Goal: Task Accomplishment & Management: Complete application form

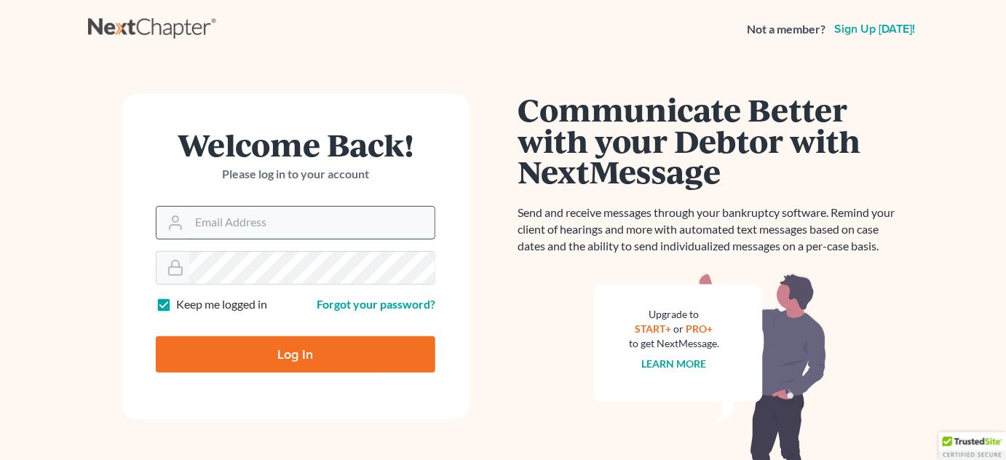
click at [288, 223] on input "Email Address" at bounding box center [311, 223] width 245 height 32
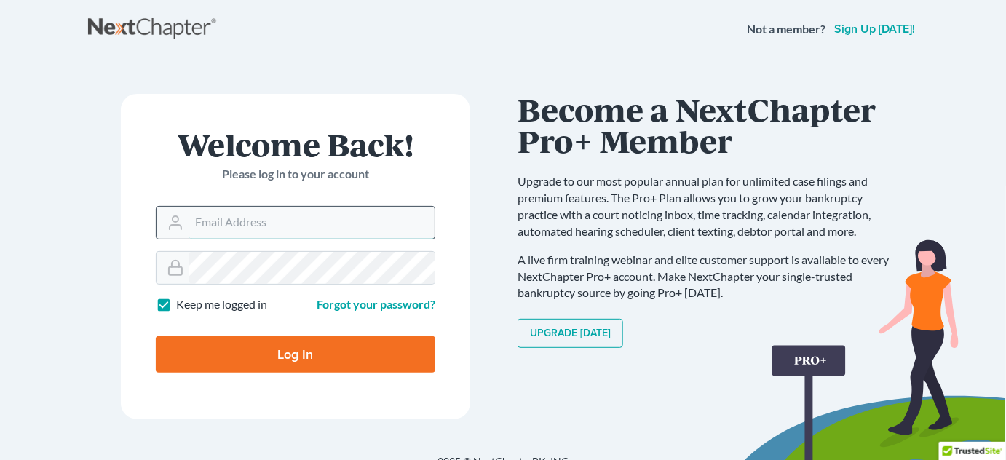
click at [337, 216] on input "Email Address" at bounding box center [311, 223] width 245 height 32
drag, startPoint x: 437, startPoint y: 252, endPoint x: 423, endPoint y: 261, distance: 16.4
click at [437, 252] on form "Welcome Back! Please log in to your account Email Address Password Keep me logg…" at bounding box center [295, 256] width 349 height 325
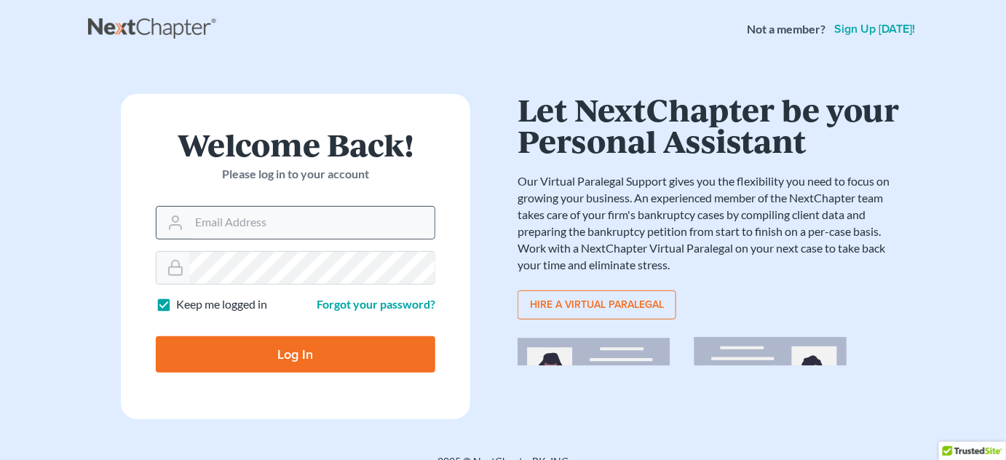
click at [435, 221] on nordpass-icon at bounding box center [435, 223] width 0 height 32
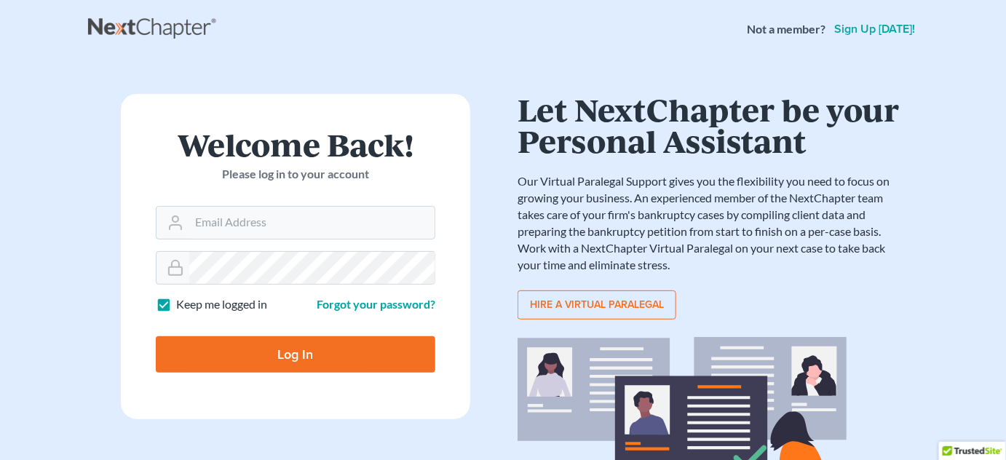
type input "eianetti@ianetti.legal"
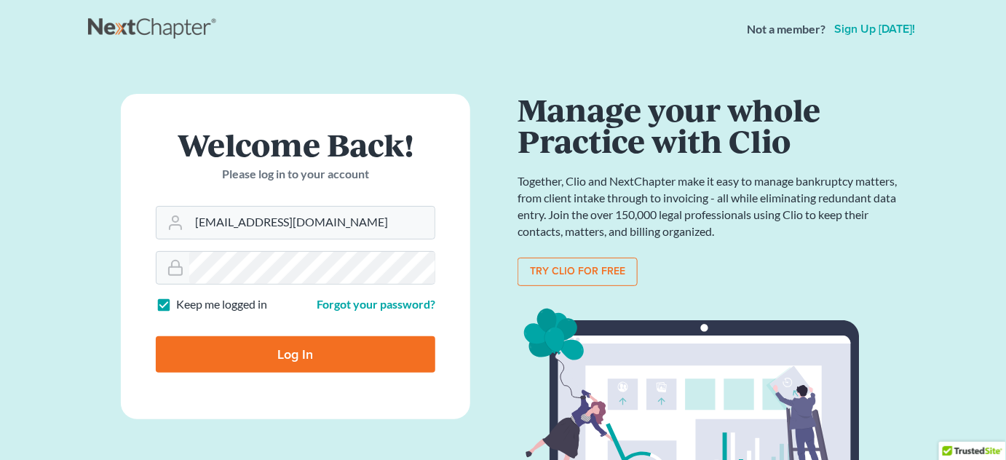
click at [306, 349] on input "Log In" at bounding box center [296, 354] width 280 height 36
type input "Thinking..."
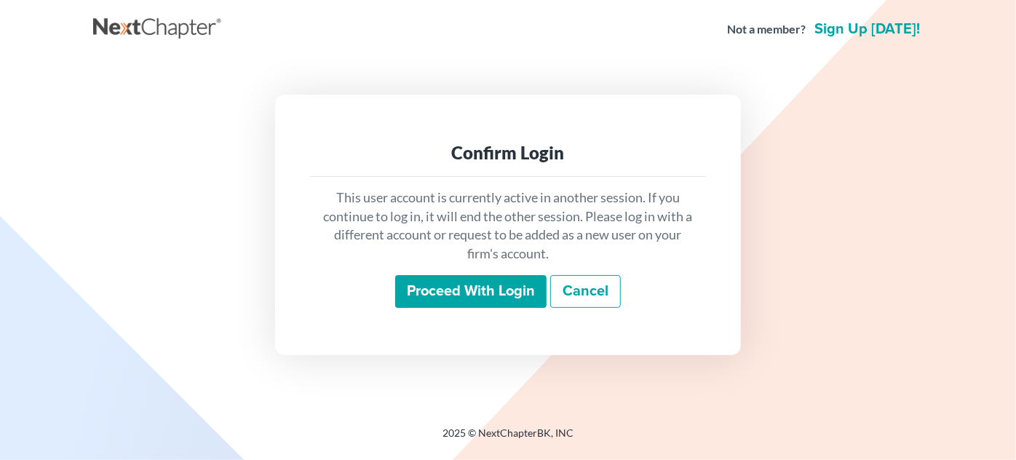
click at [459, 296] on input "Proceed with login" at bounding box center [470, 291] width 151 height 33
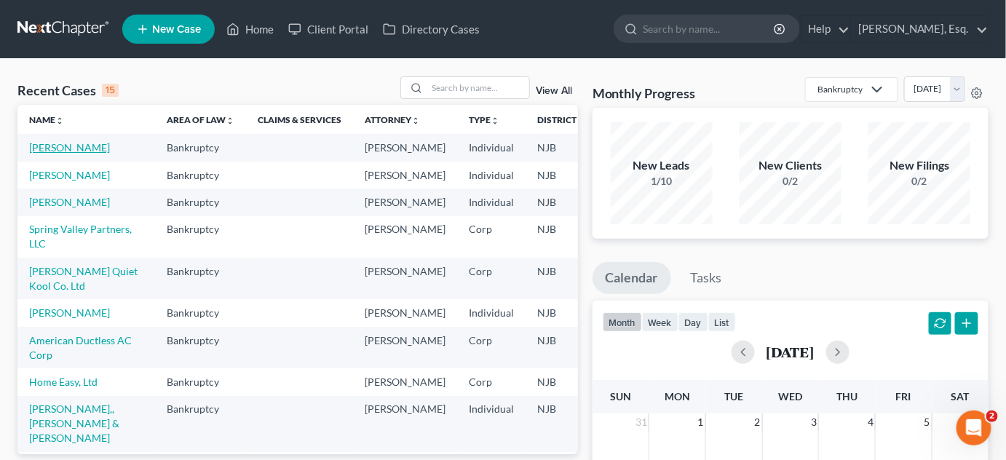
click at [54, 154] on link "[PERSON_NAME]" at bounding box center [69, 147] width 81 height 12
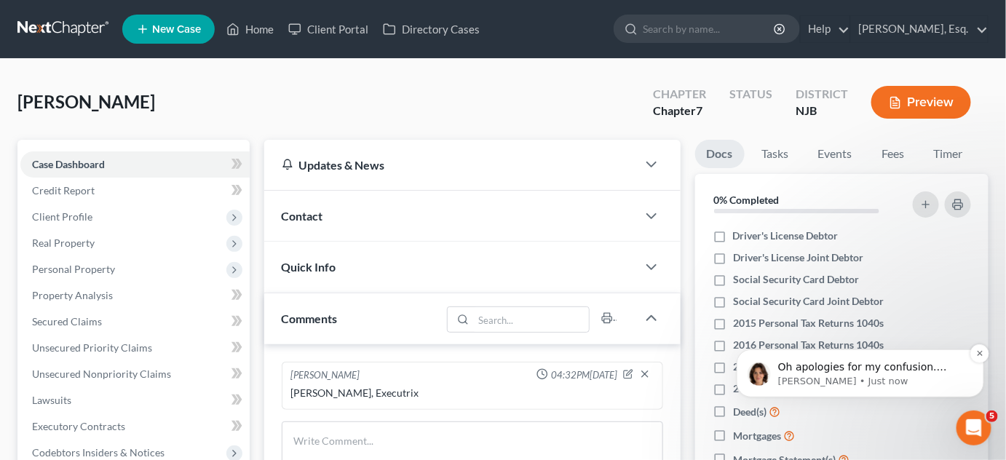
click at [831, 381] on p "[PERSON_NAME] • Just now" at bounding box center [871, 380] width 188 height 13
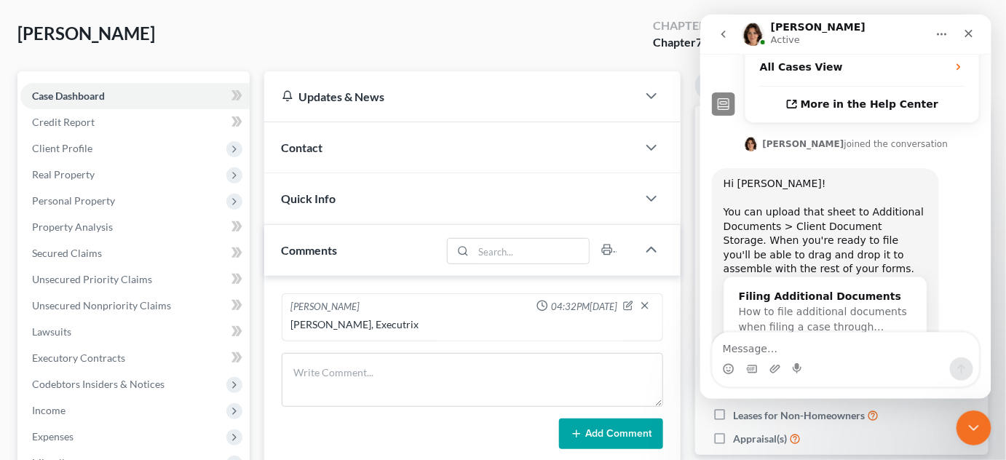
scroll to position [557, 0]
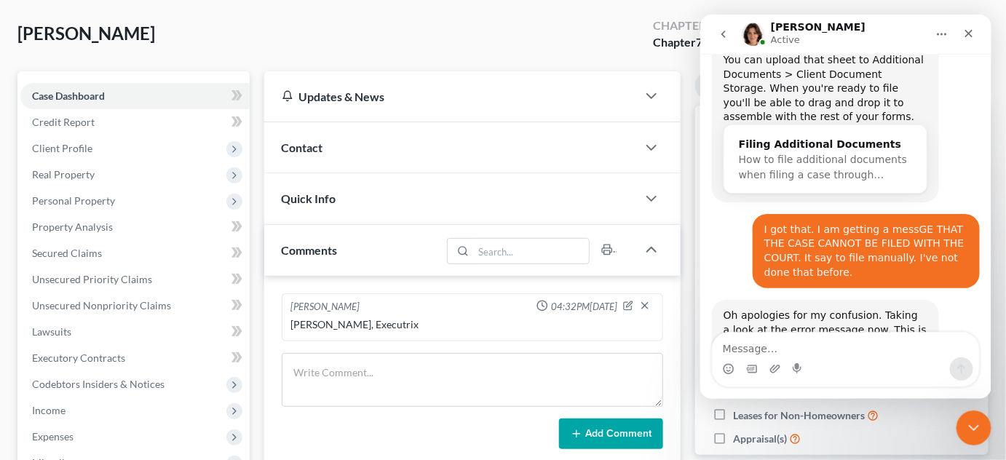
click at [834, 340] on textarea "Message…" at bounding box center [845, 344] width 266 height 25
click at [855, 326] on div "Oh apologies for my confusion. Taking a look at the error message now. This is …" at bounding box center [845, 345] width 268 height 92
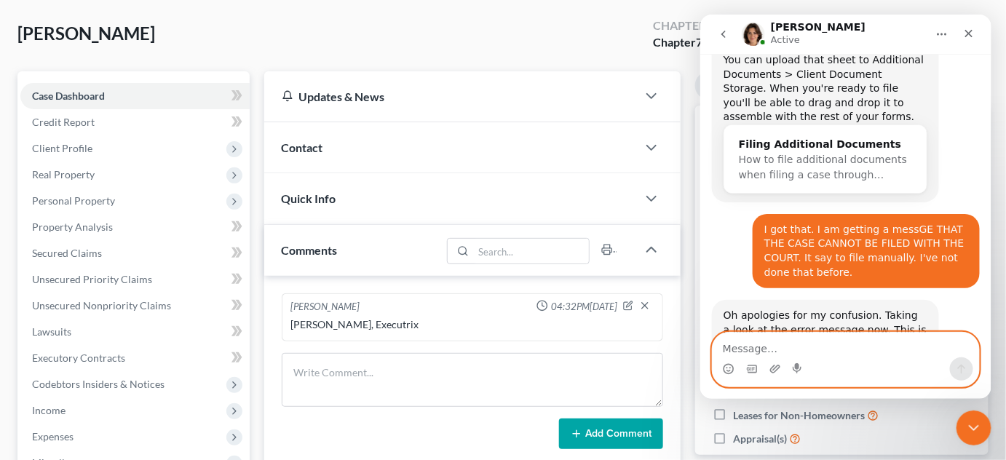
click at [831, 346] on textarea "Message…" at bounding box center [845, 344] width 266 height 25
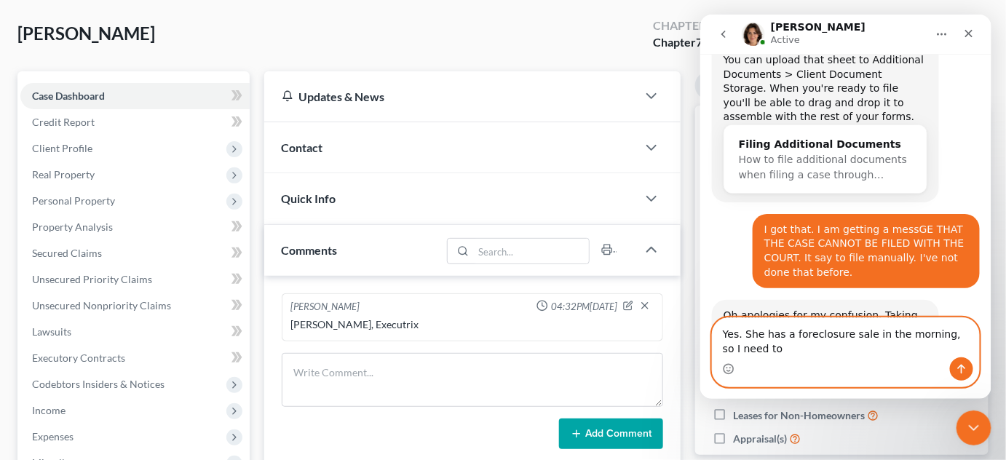
scroll to position [572, 0]
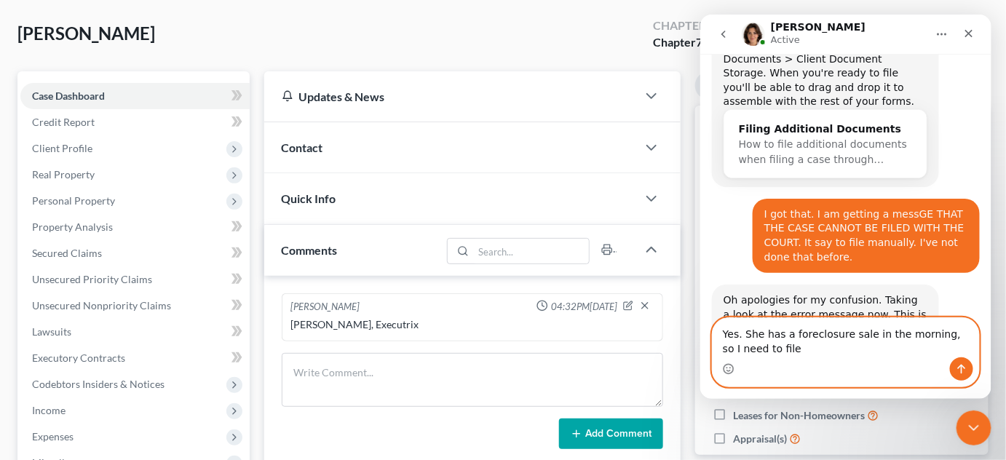
type textarea "Yes. She has a foreclosure sale in the morning, so I need to file."
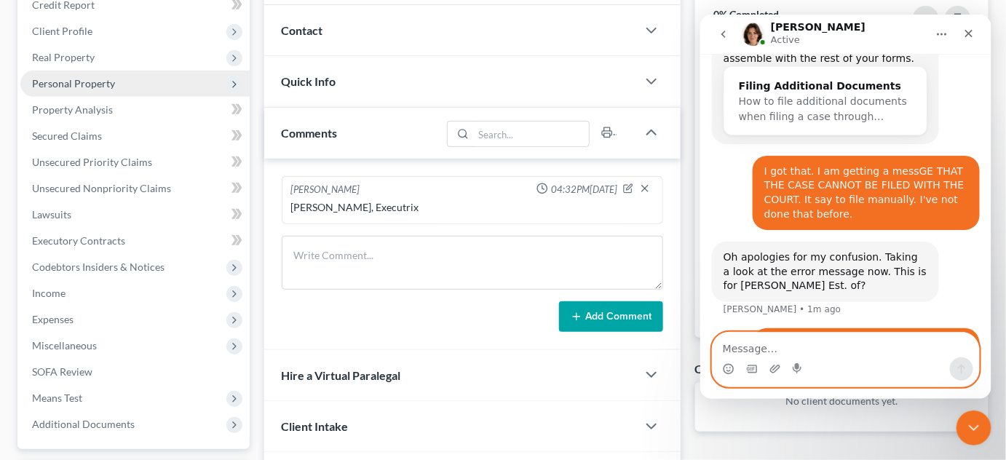
scroll to position [312, 0]
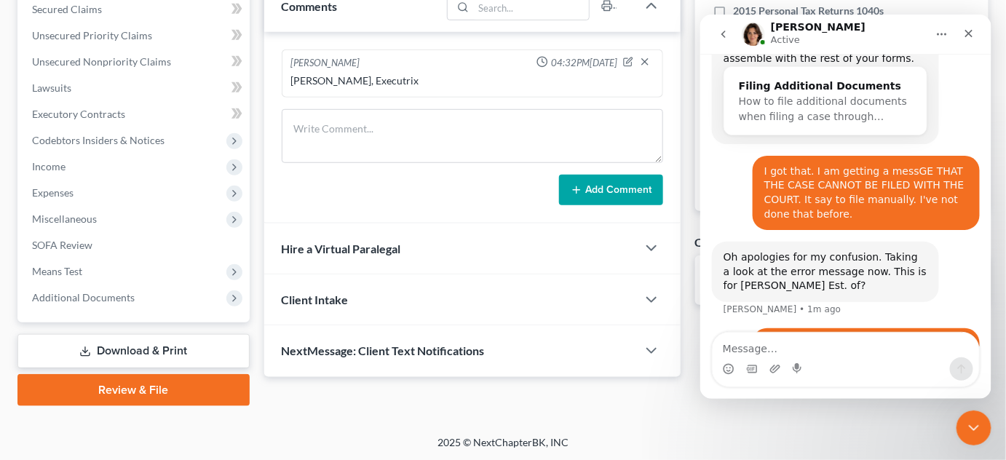
click at [134, 389] on link "Review & File" at bounding box center [133, 390] width 232 height 32
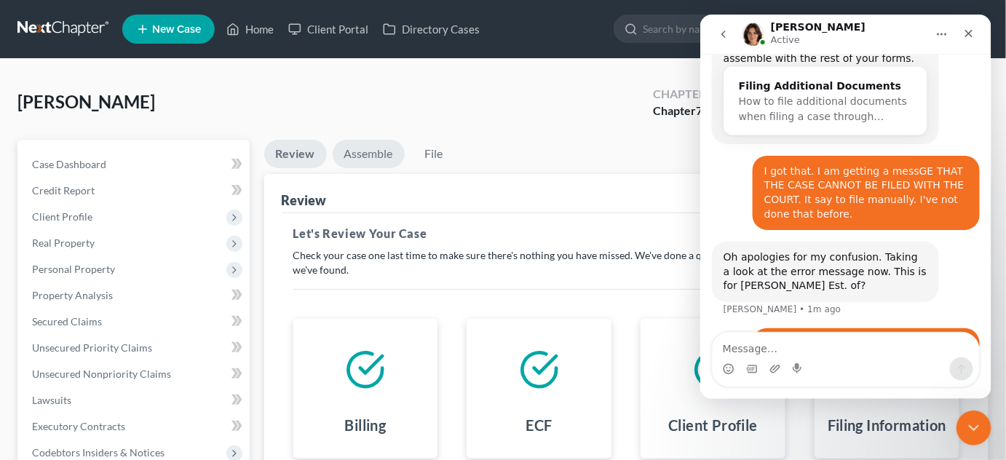
click at [371, 157] on link "Assemble" at bounding box center [369, 154] width 72 height 28
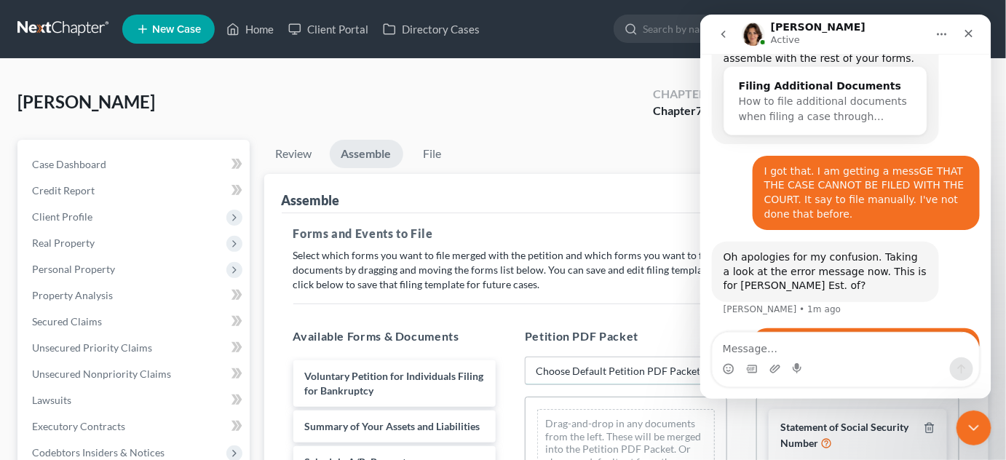
click at [570, 376] on select "Choose Default Petition PDF Packet Complete Bankruptcy Petition (all forms and …" at bounding box center [626, 371] width 202 height 29
select select "0"
click at [525, 357] on select "Choose Default Petition PDF Packet Complete Bankruptcy Petition (all forms and …" at bounding box center [626, 371] width 202 height 29
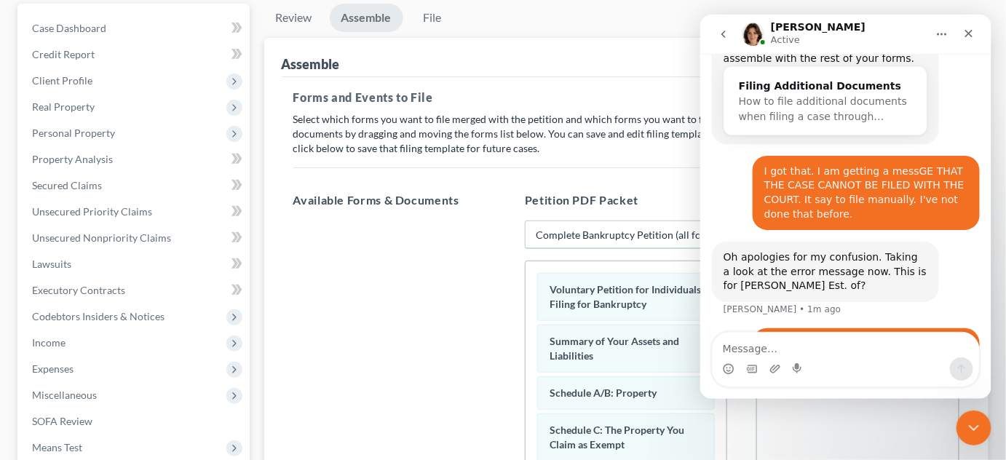
scroll to position [137, 0]
click at [981, 419] on div "Close Intercom Messenger" at bounding box center [971, 425] width 35 height 35
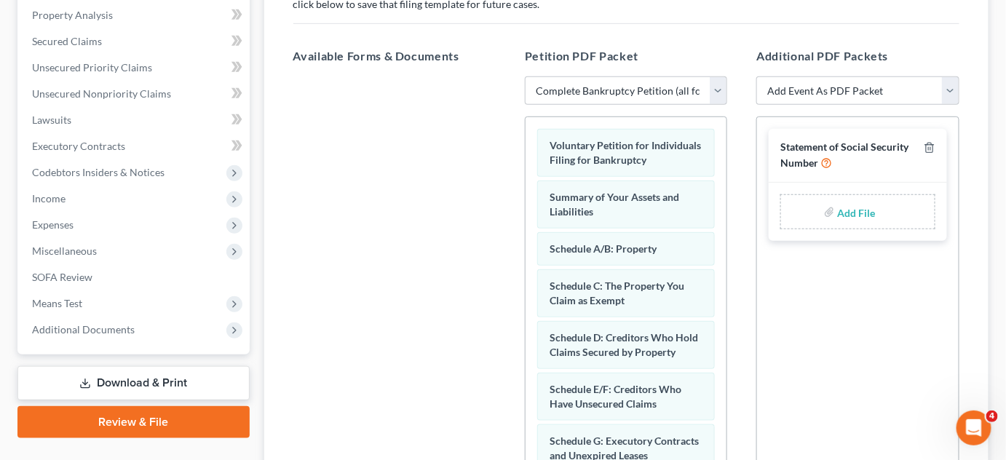
scroll to position [367, 0]
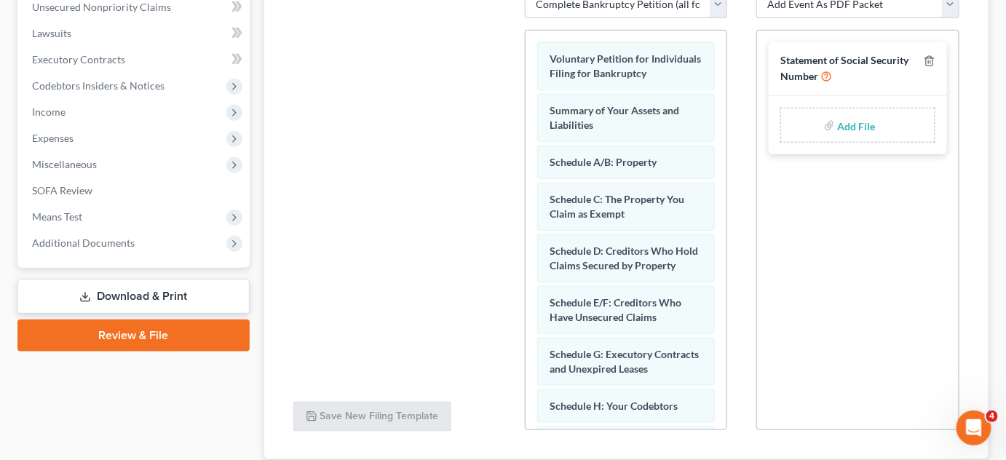
click at [859, 128] on input "file" at bounding box center [855, 125] width 35 height 26
type input "C:\fakepath\Continuation Statement.pdf"
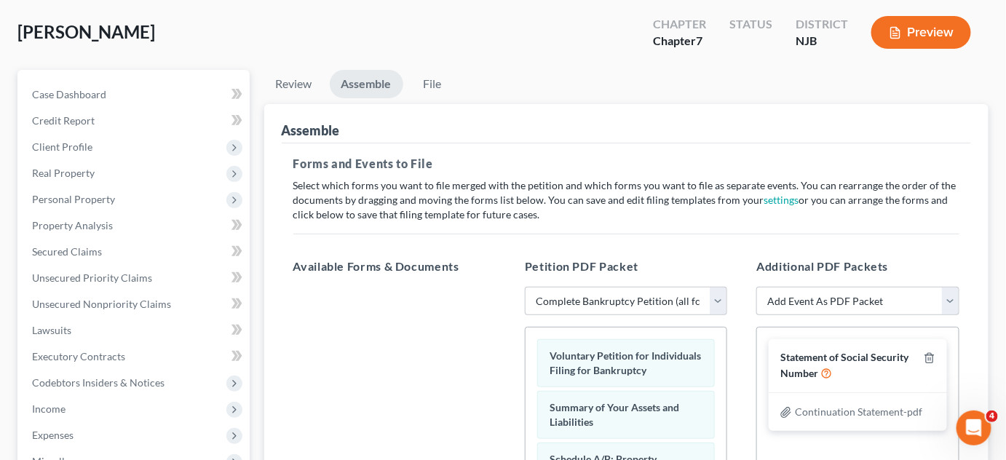
scroll to position [66, 0]
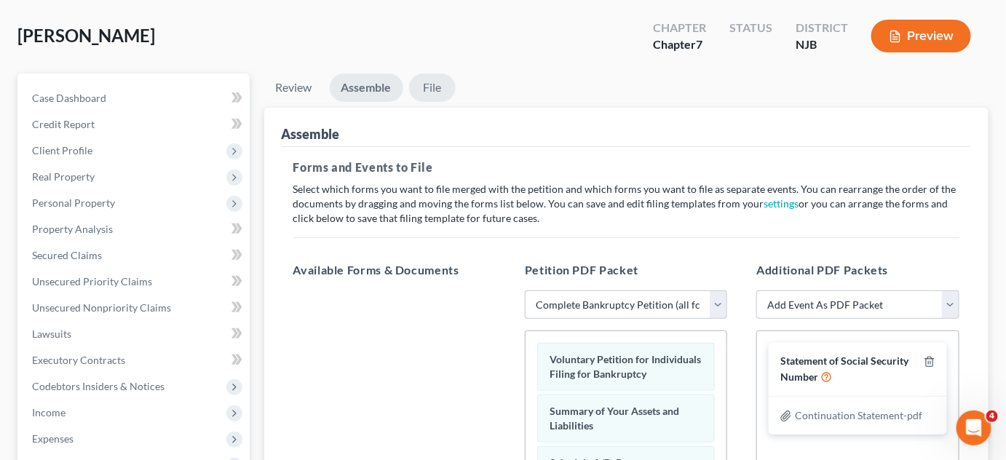
click at [438, 90] on link "File" at bounding box center [432, 88] width 47 height 28
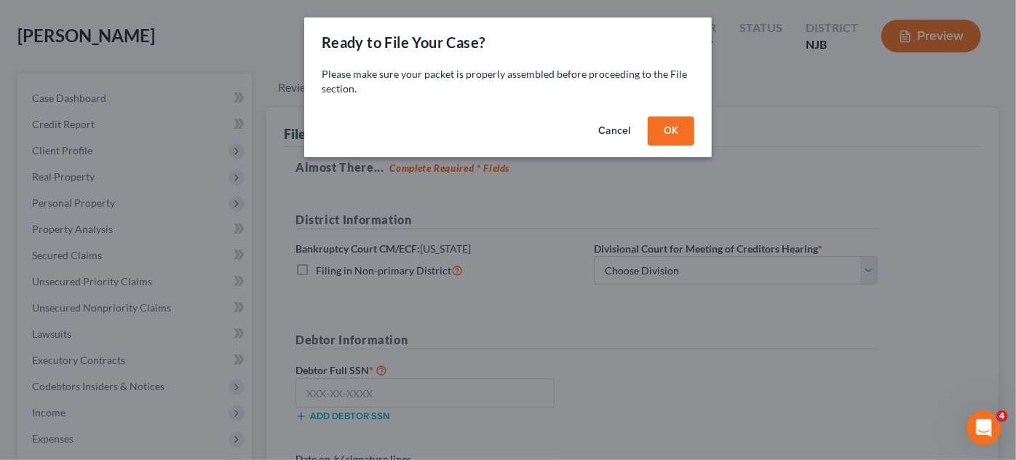
click at [664, 124] on button "OK" at bounding box center [671, 130] width 47 height 29
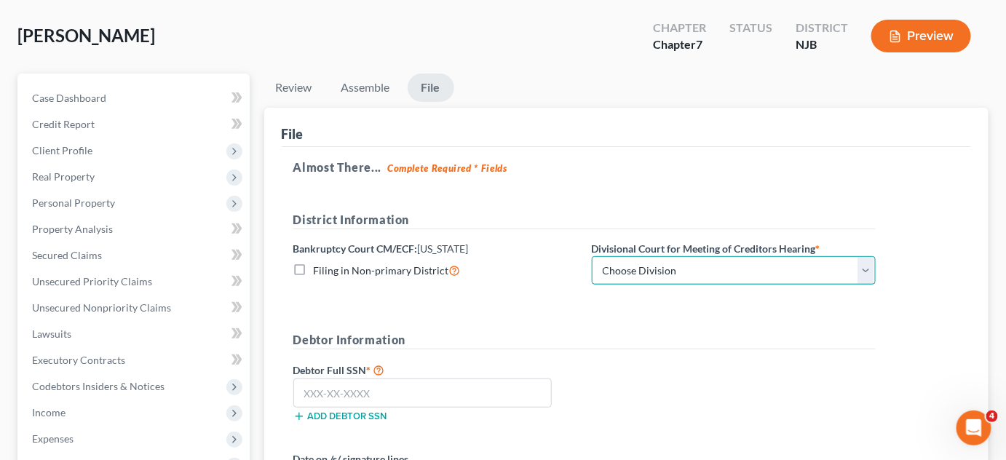
click at [705, 275] on select "Choose Division Camden Camden/Trenton Newark Trenton" at bounding box center [734, 270] width 284 height 29
select select "2"
click at [592, 256] on select "Choose Division Camden Camden/Trenton Newark Trenton" at bounding box center [734, 270] width 284 height 29
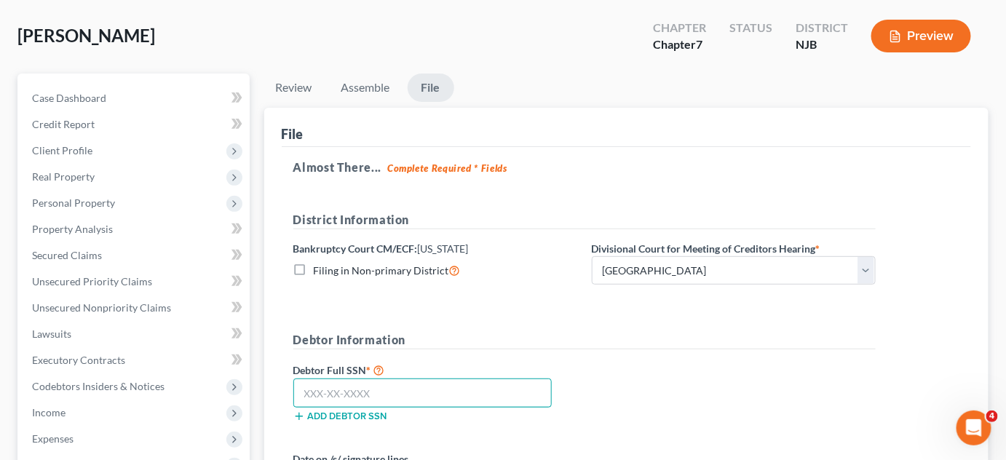
click at [430, 395] on input "text" at bounding box center [422, 393] width 259 height 29
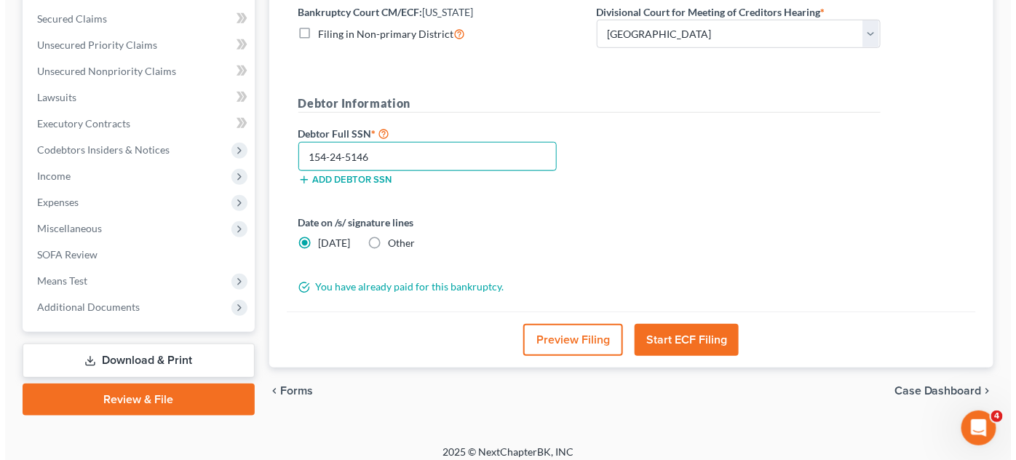
scroll to position [307, 0]
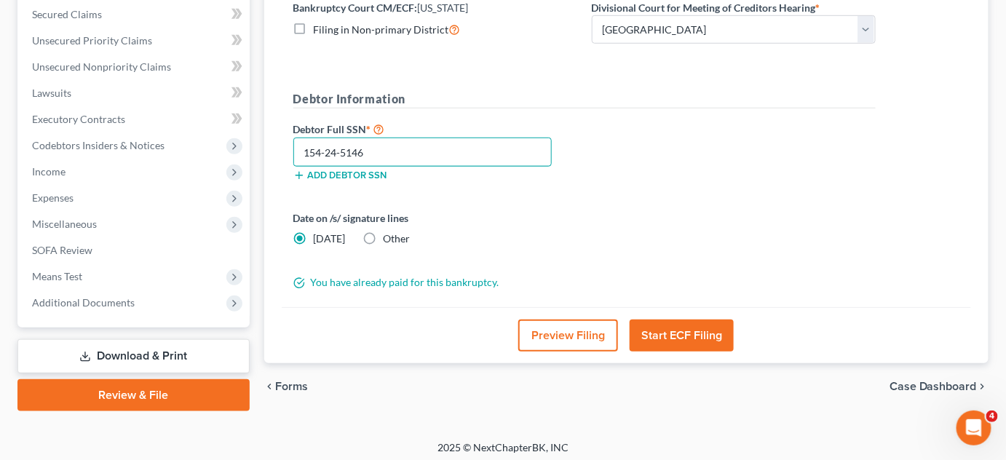
type input "154-24-5146"
click at [687, 323] on button "Start ECF Filing" at bounding box center [682, 336] width 104 height 32
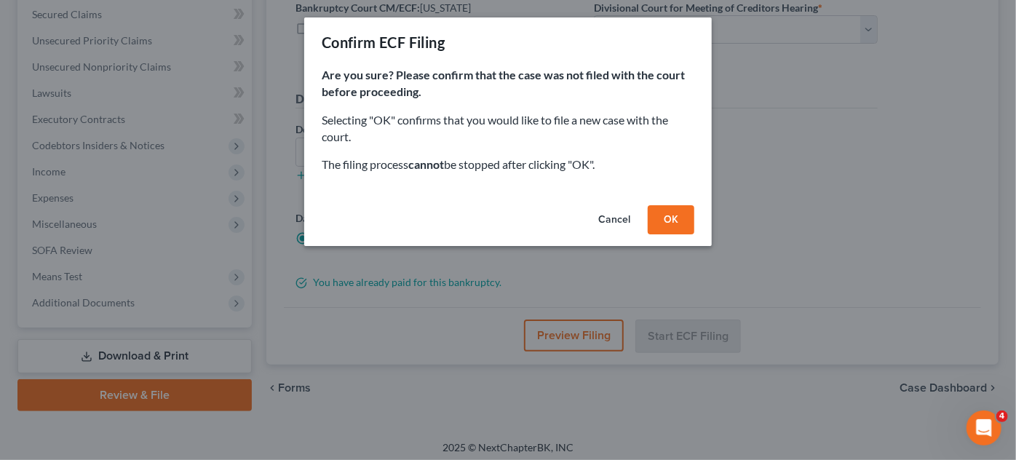
click at [675, 215] on button "OK" at bounding box center [671, 219] width 47 height 29
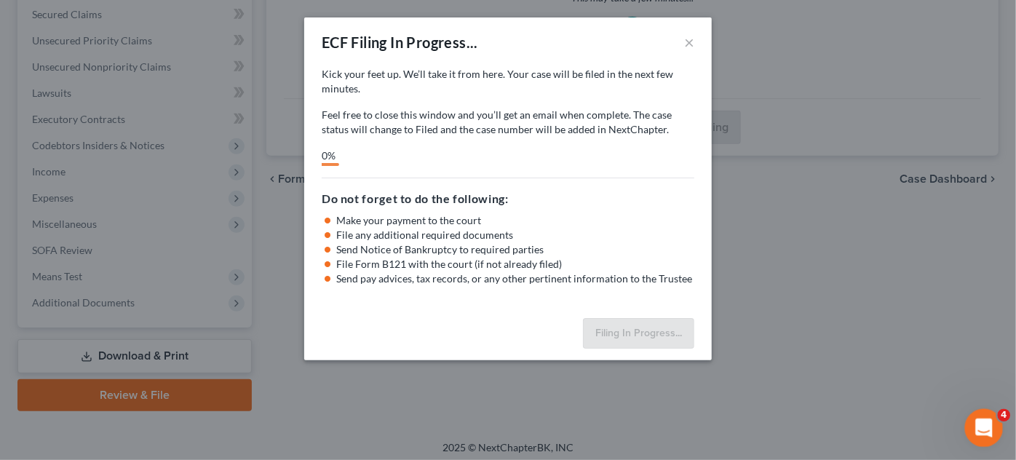
click at [970, 428] on icon "Open Intercom Messenger" at bounding box center [982, 426] width 24 height 24
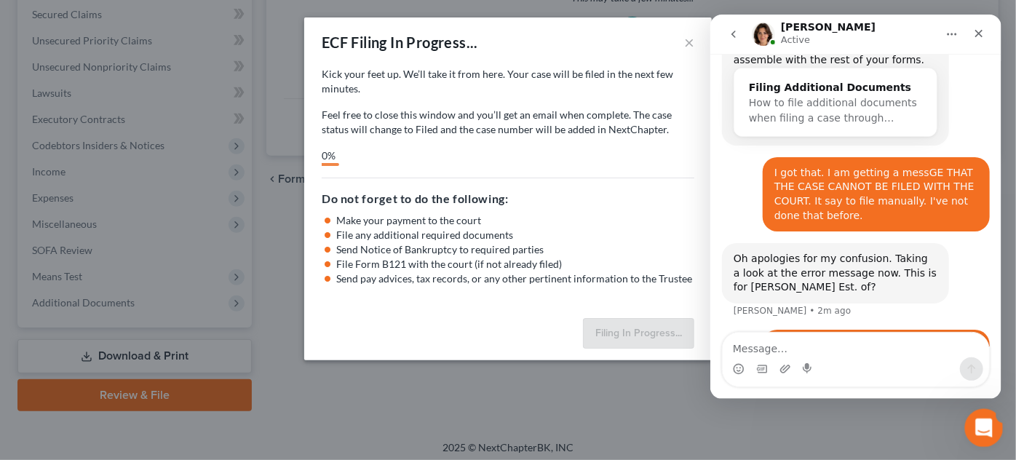
click at [970, 428] on div "Open Intercom Messenger" at bounding box center [982, 426] width 48 height 48
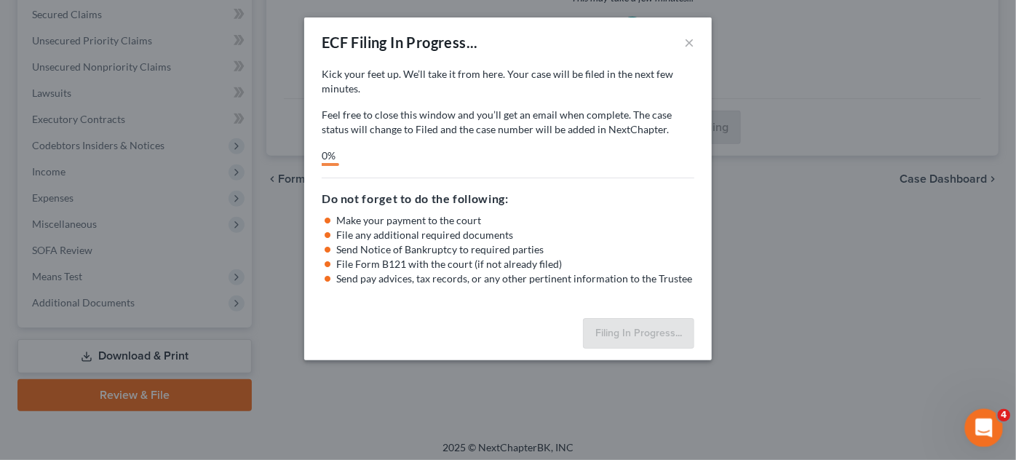
scroll to position [615, 0]
click at [970, 428] on icon "Open Intercom Messenger" at bounding box center [982, 426] width 24 height 24
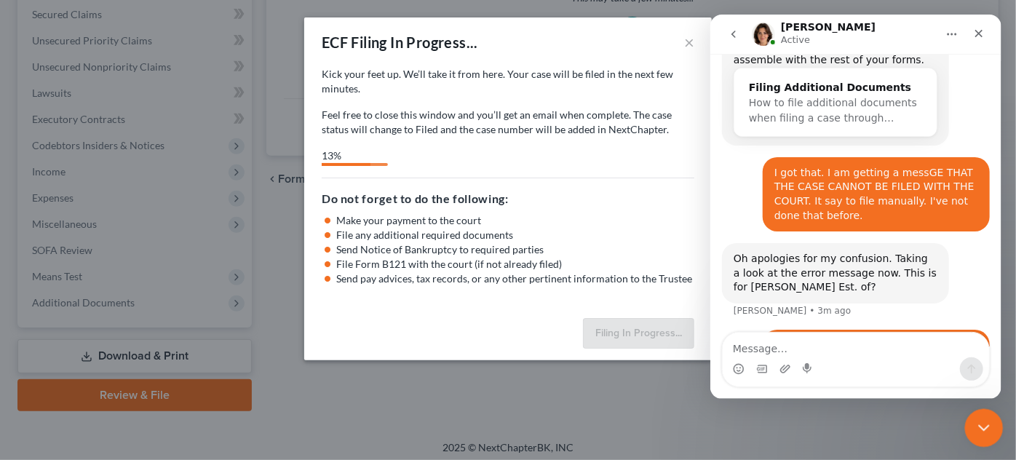
select select "2"
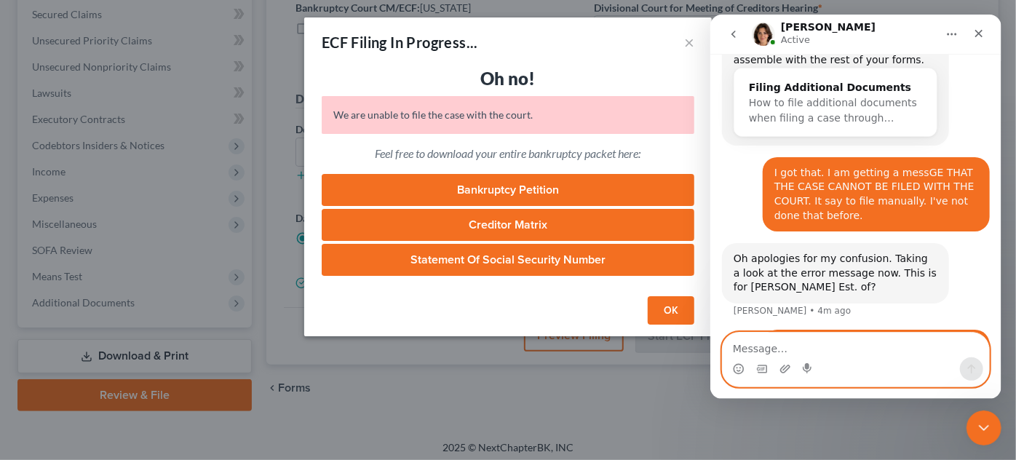
drag, startPoint x: 1231, startPoint y: 200, endPoint x: 806, endPoint y: 355, distance: 452.5
click at [806, 355] on textarea "Message…" at bounding box center [855, 345] width 266 height 25
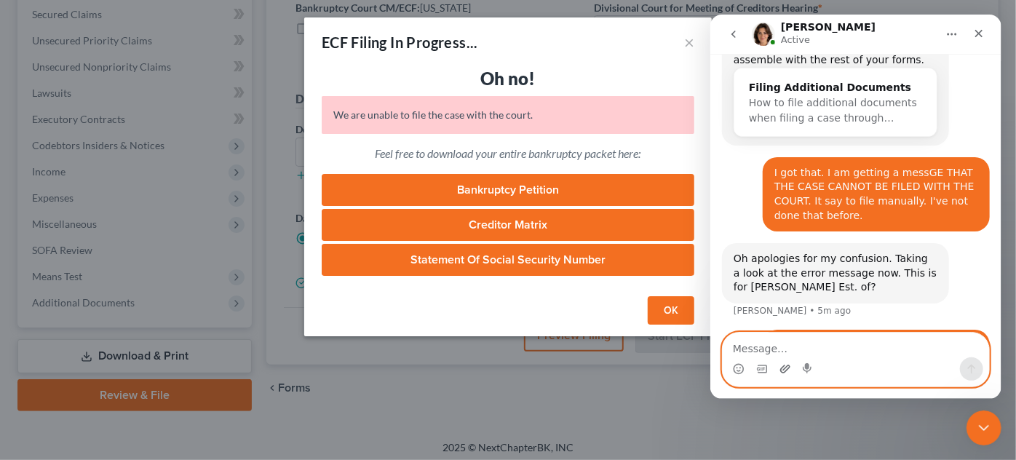
click at [784, 366] on icon "Upload attachment" at bounding box center [785, 369] width 12 height 12
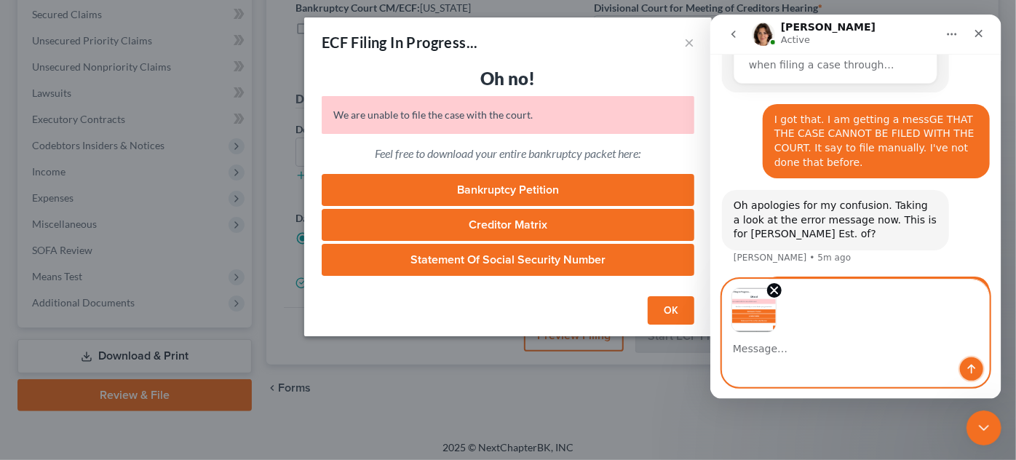
click at [969, 368] on icon "Send a message…" at bounding box center [971, 369] width 12 height 12
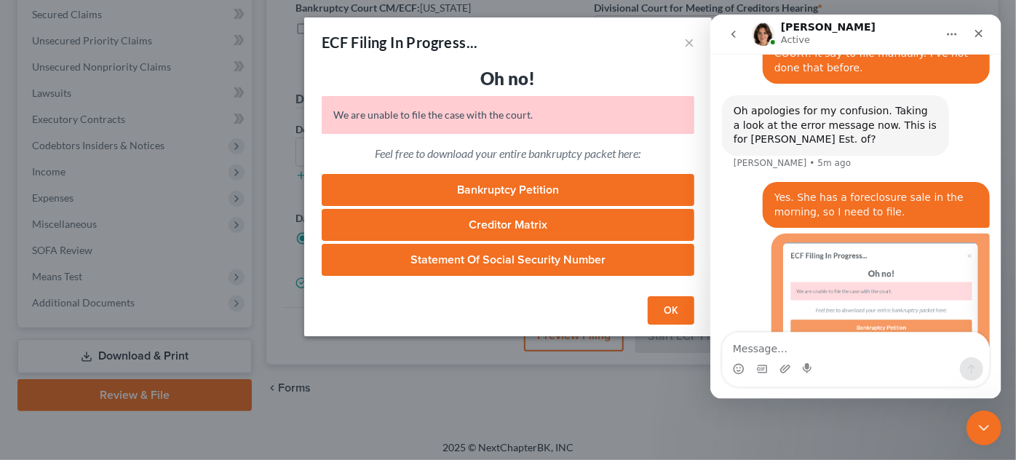
scroll to position [794, 0]
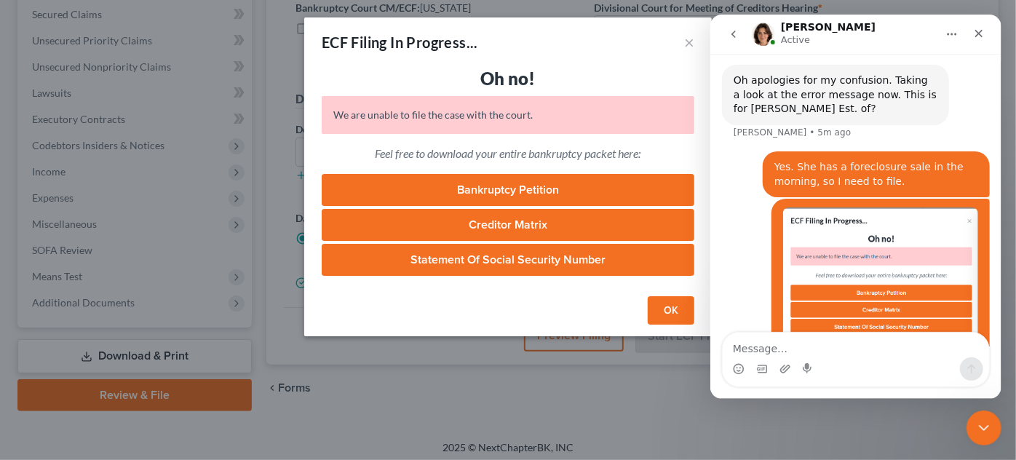
click at [521, 188] on link "Bankruptcy Petition" at bounding box center [508, 190] width 373 height 32
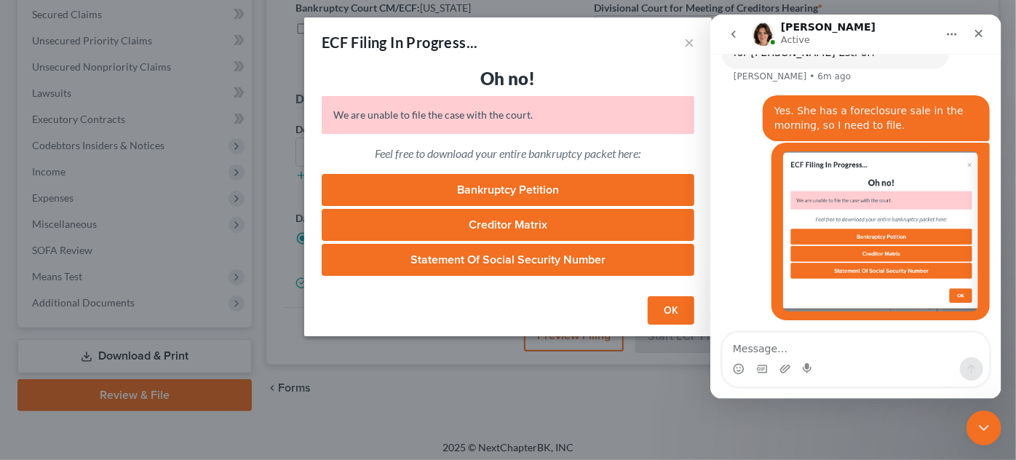
click at [491, 226] on link "Creditor Matrix" at bounding box center [508, 225] width 373 height 32
click at [530, 261] on link "Statement of Social Security Number" at bounding box center [508, 260] width 373 height 32
click at [531, 256] on link "Statement of Social Security Number" at bounding box center [508, 260] width 373 height 32
click at [479, 287] on div "Oh no! We are unable to file the case with the court. The credentials used belo…" at bounding box center [508, 178] width 408 height 223
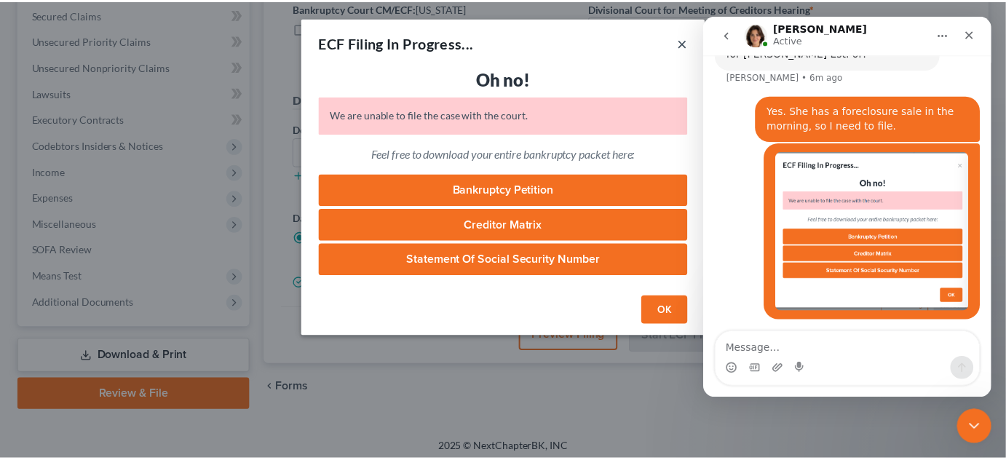
scroll to position [794, 0]
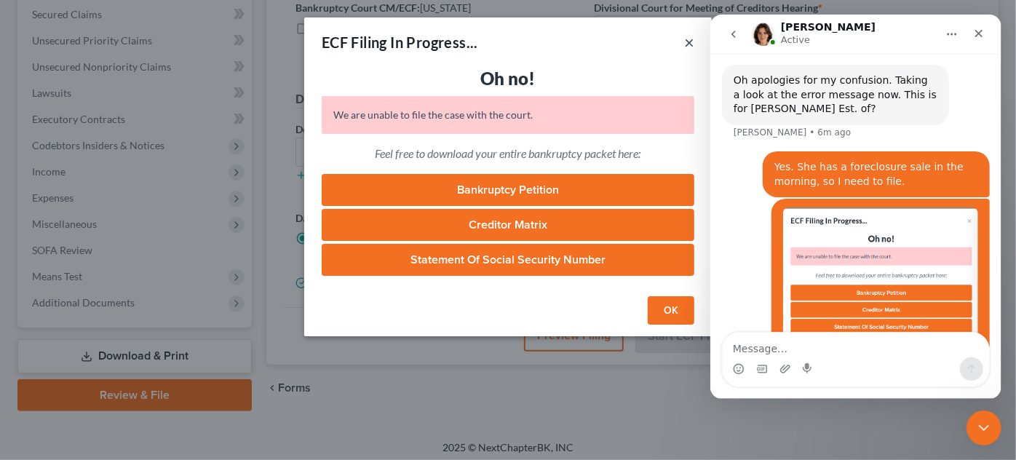
click at [687, 44] on button "×" at bounding box center [689, 41] width 10 height 17
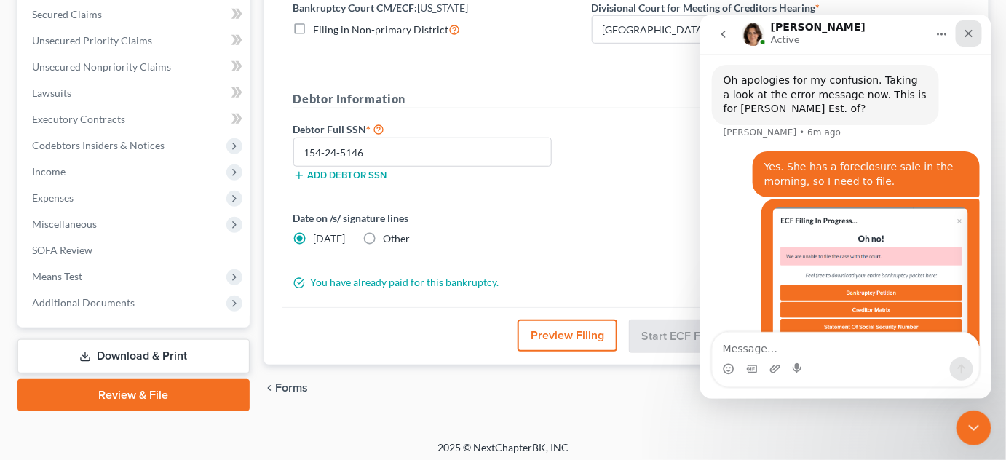
click at [967, 37] on icon "Close" at bounding box center [968, 33] width 12 height 12
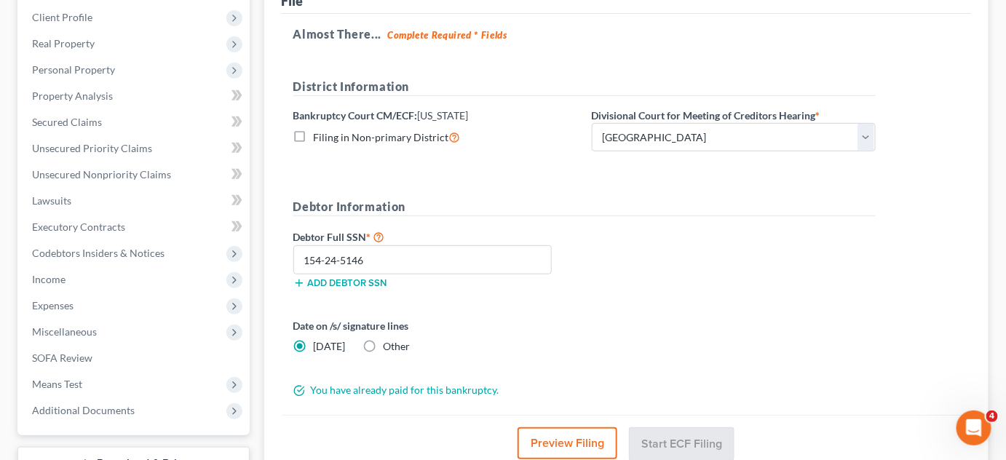
scroll to position [199, 0]
click at [968, 38] on div "Almost There... Complete Required * Fields District Information Bankruptcy Cour…" at bounding box center [627, 215] width 690 height 402
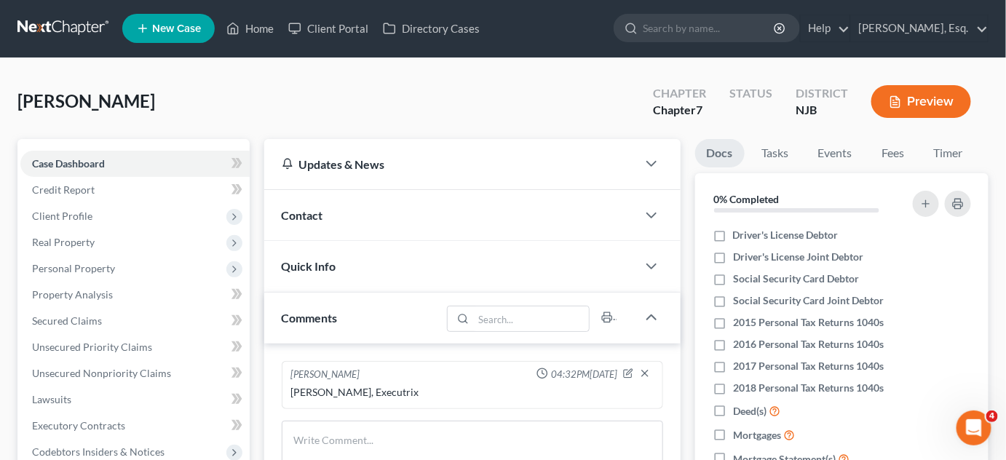
scroll to position [312, 0]
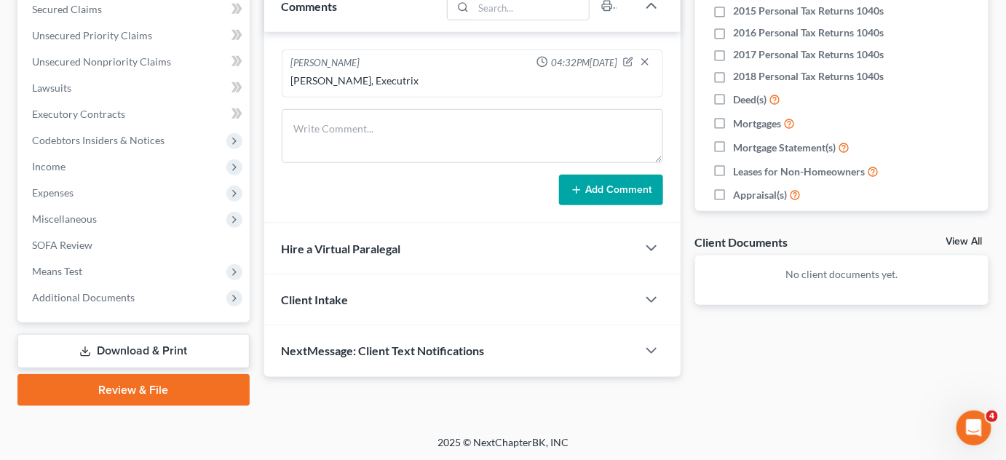
click at [160, 392] on link "Review & File" at bounding box center [133, 390] width 232 height 32
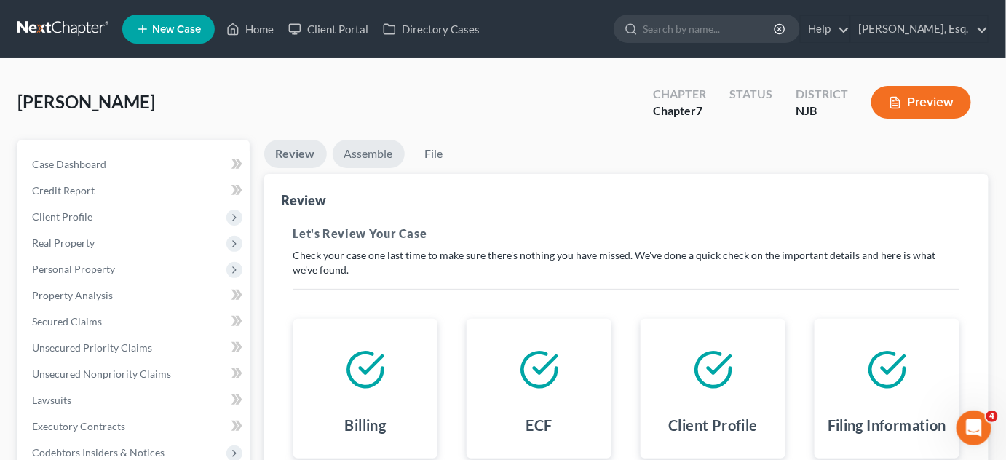
click at [372, 157] on link "Assemble" at bounding box center [369, 154] width 72 height 28
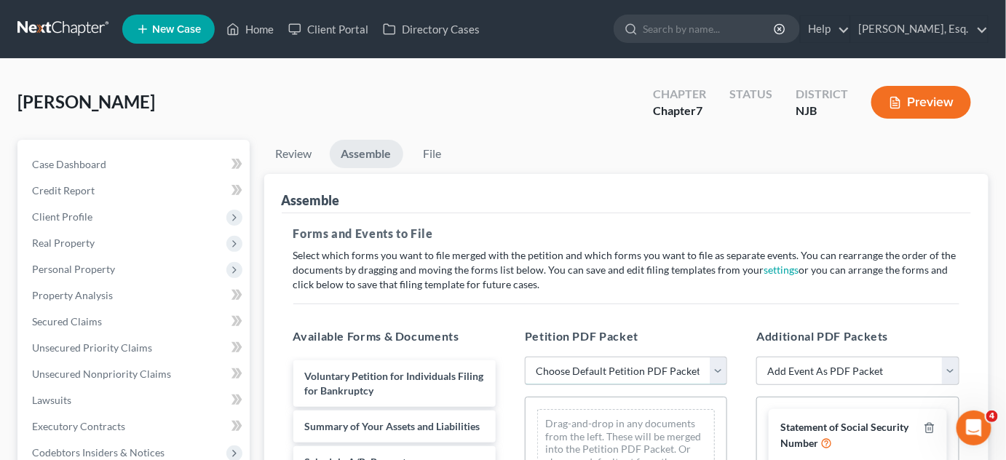
click at [720, 369] on select "Choose Default Petition PDF Packet Complete Bankruptcy Petition (all forms and …" at bounding box center [626, 371] width 202 height 29
select select "0"
click at [525, 357] on select "Choose Default Petition PDF Packet Complete Bankruptcy Petition (all forms and …" at bounding box center [626, 371] width 202 height 29
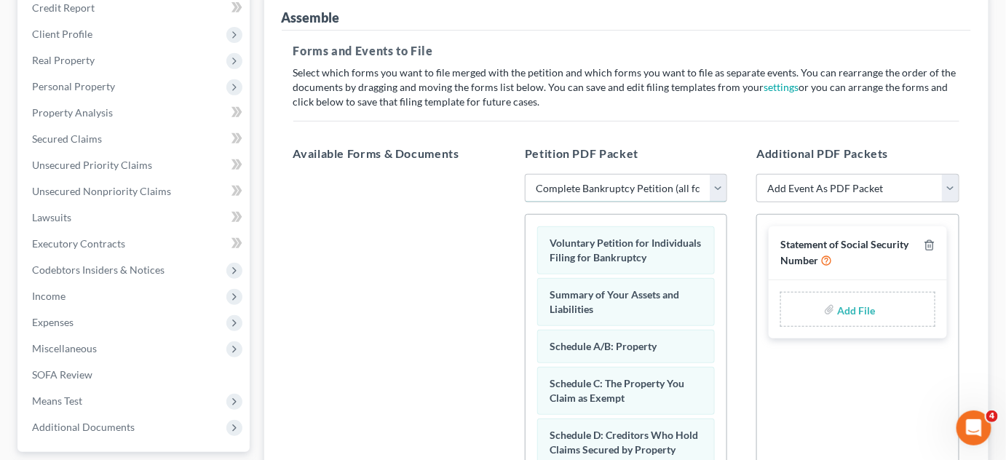
scroll to position [190, 0]
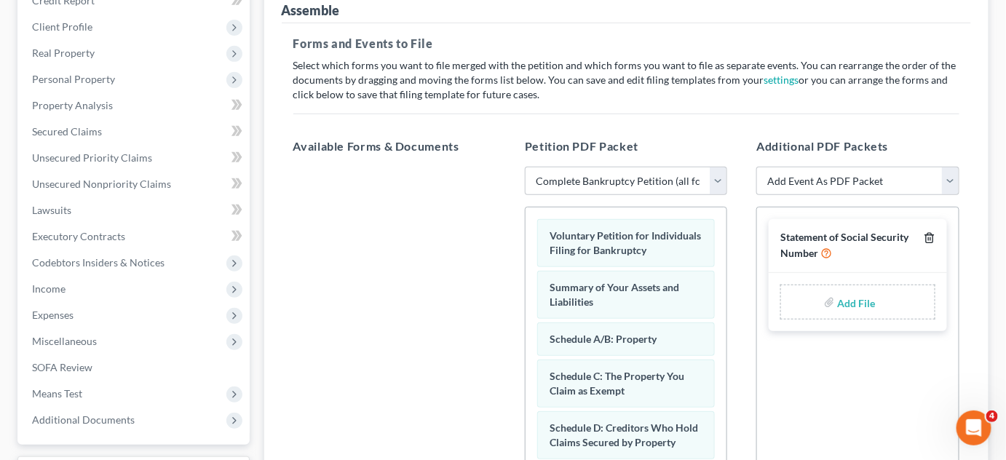
click at [928, 236] on icon "button" at bounding box center [930, 238] width 12 height 12
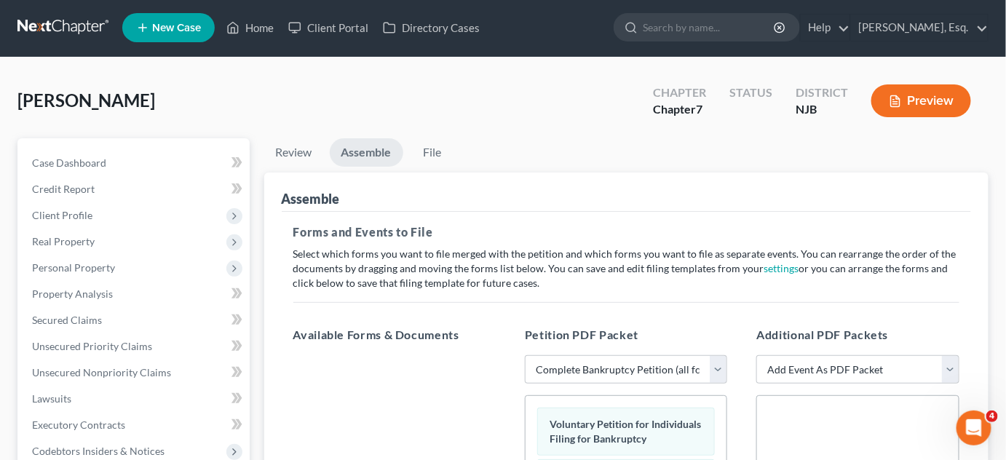
scroll to position [1, 0]
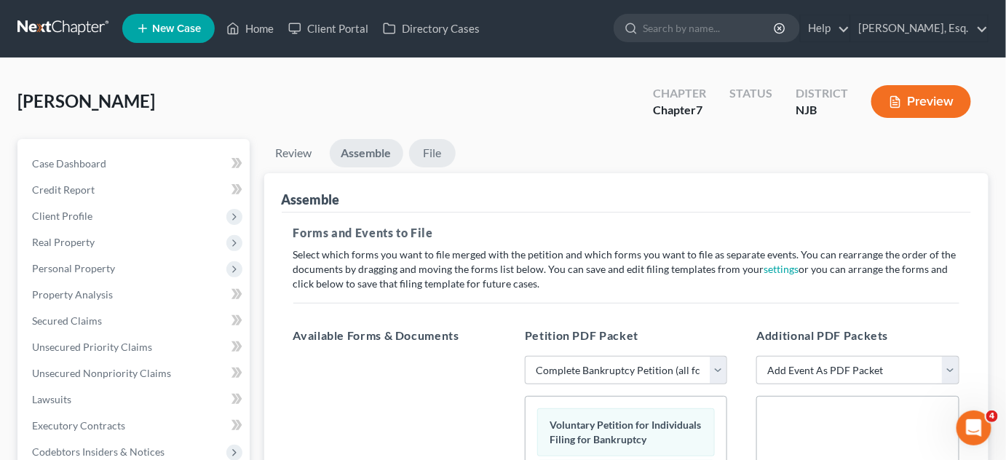
click at [438, 145] on link "File" at bounding box center [432, 153] width 47 height 28
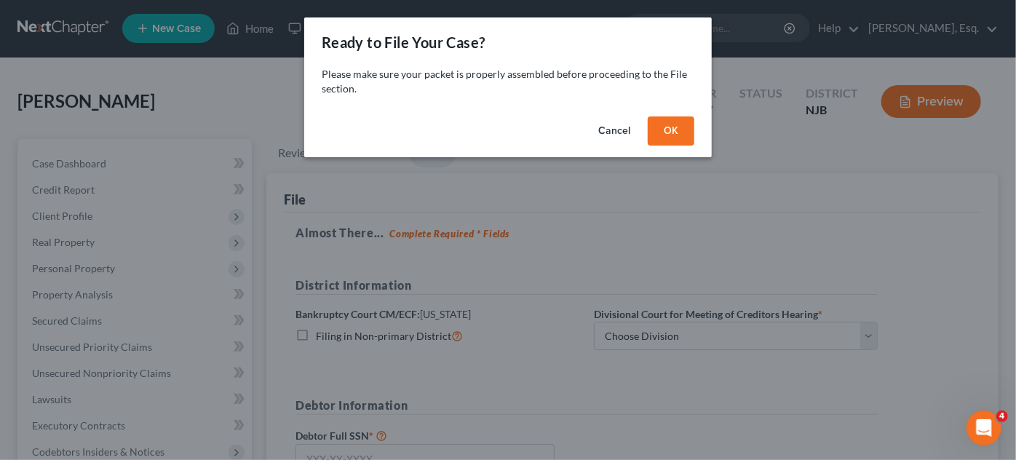
click at [665, 127] on button "OK" at bounding box center [671, 130] width 47 height 29
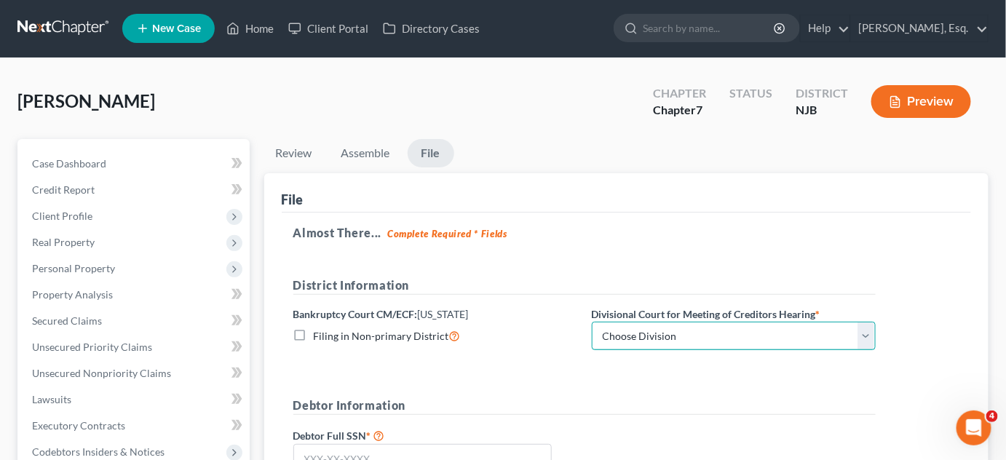
click at [866, 338] on select "Choose Division Camden Camden/Trenton Newark Trenton" at bounding box center [734, 336] width 284 height 29
select select "2"
click at [592, 322] on select "Choose Division Camden Camden/Trenton Newark Trenton" at bounding box center [734, 336] width 284 height 29
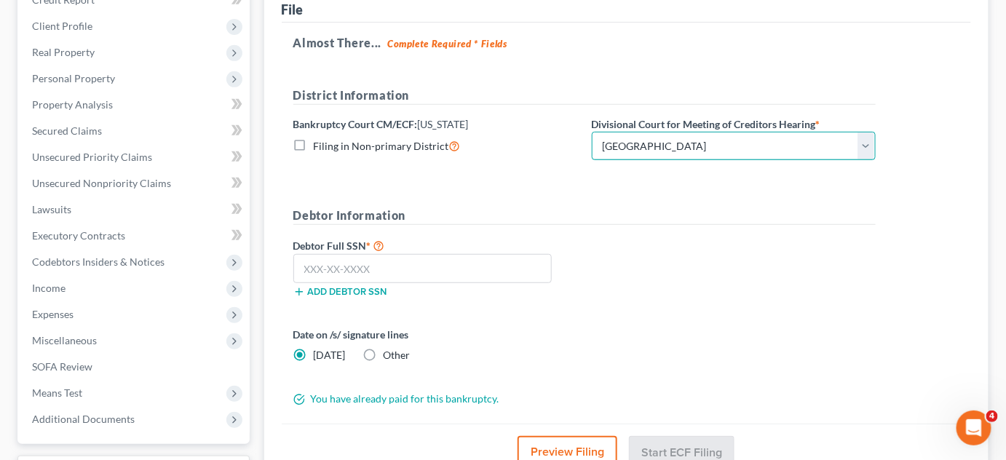
scroll to position [191, 0]
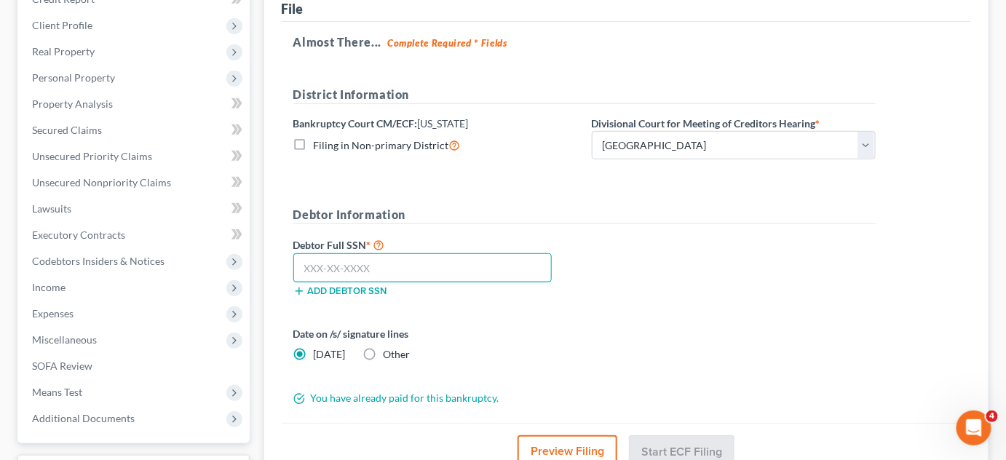
click at [402, 262] on input "text" at bounding box center [422, 267] width 259 height 29
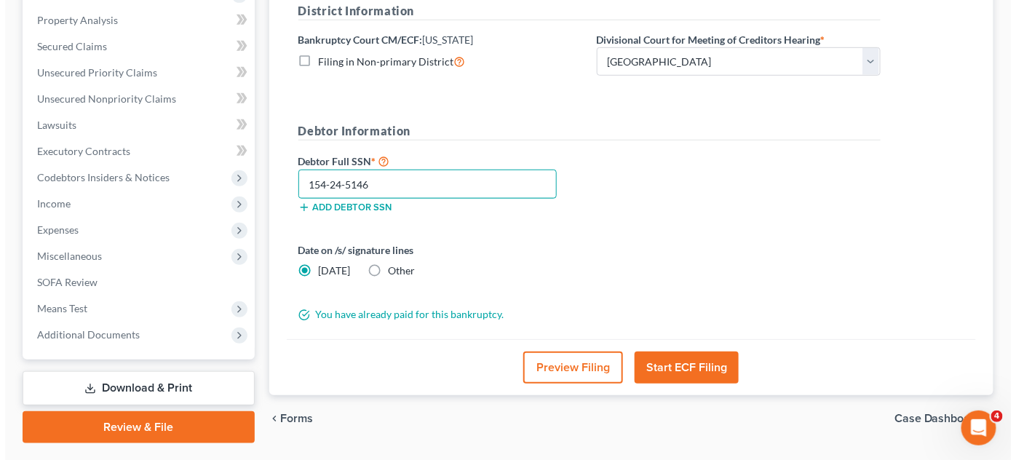
scroll to position [291, 0]
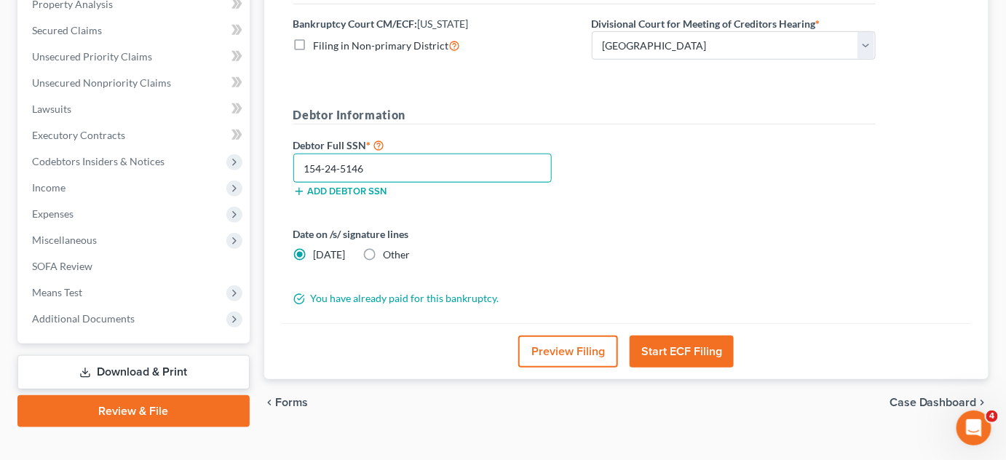
type input "154-24-5146"
click at [677, 347] on button "Start ECF Filing" at bounding box center [682, 352] width 104 height 32
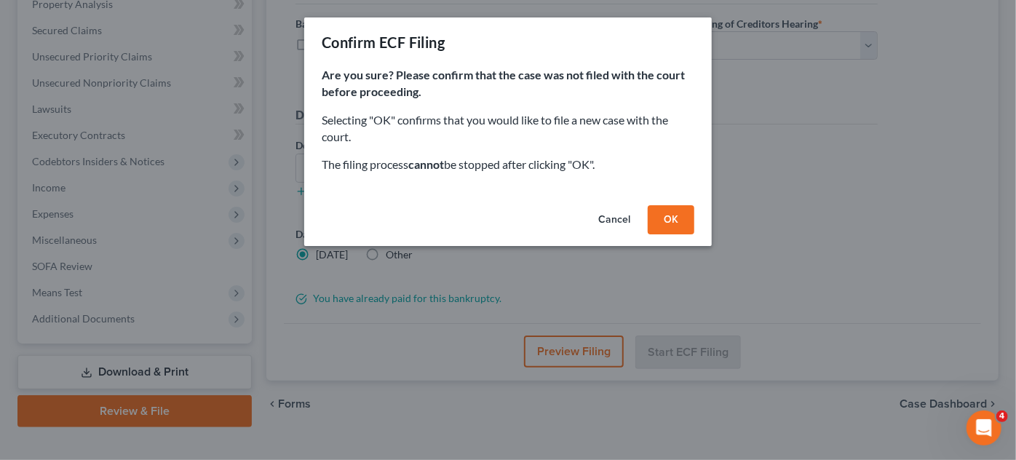
click at [677, 223] on button "OK" at bounding box center [671, 219] width 47 height 29
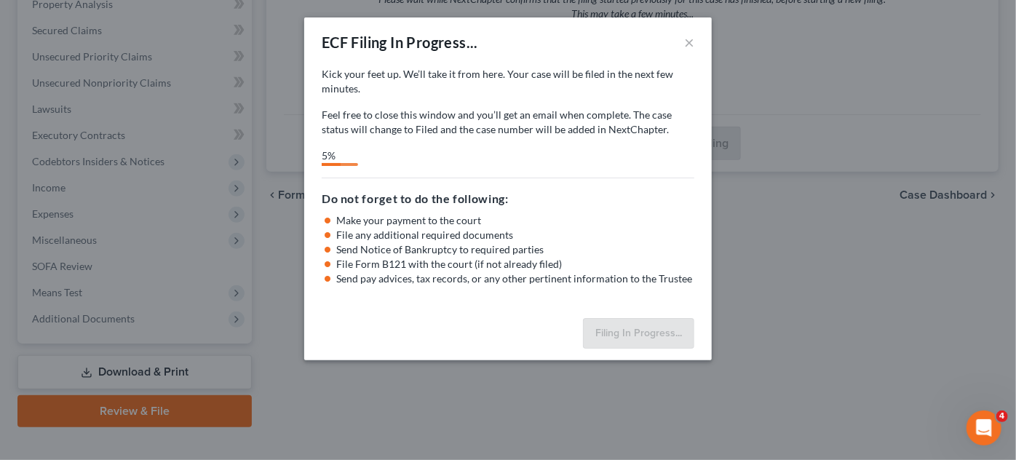
scroll to position [850, 0]
click at [982, 419] on icon "Open Intercom Messenger" at bounding box center [982, 426] width 24 height 24
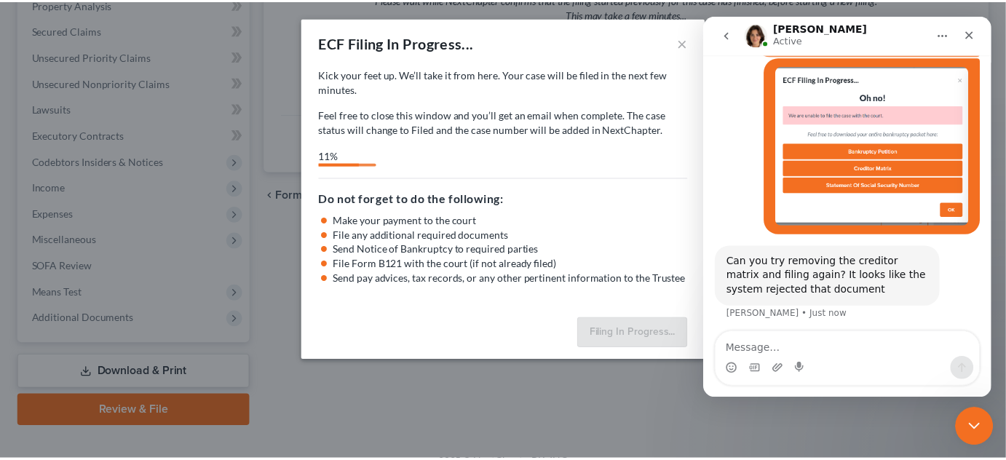
scroll to position [922, 0]
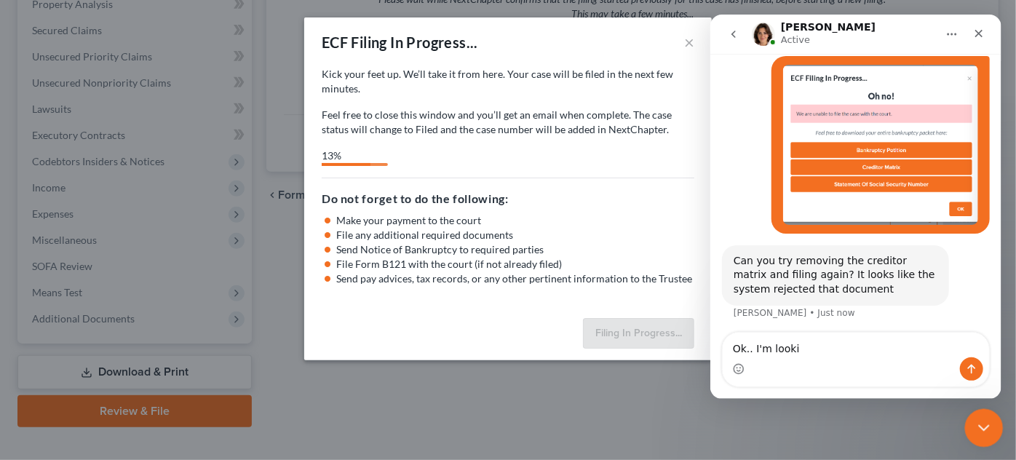
select select "2"
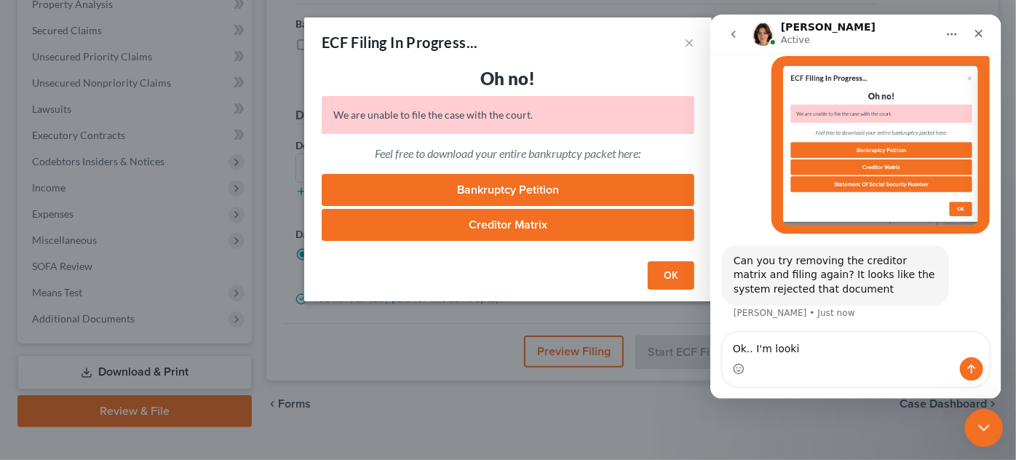
type textarea "Ok.. I'm lookin"
type textarea "O"
click at [674, 275] on button "OK" at bounding box center [671, 275] width 47 height 29
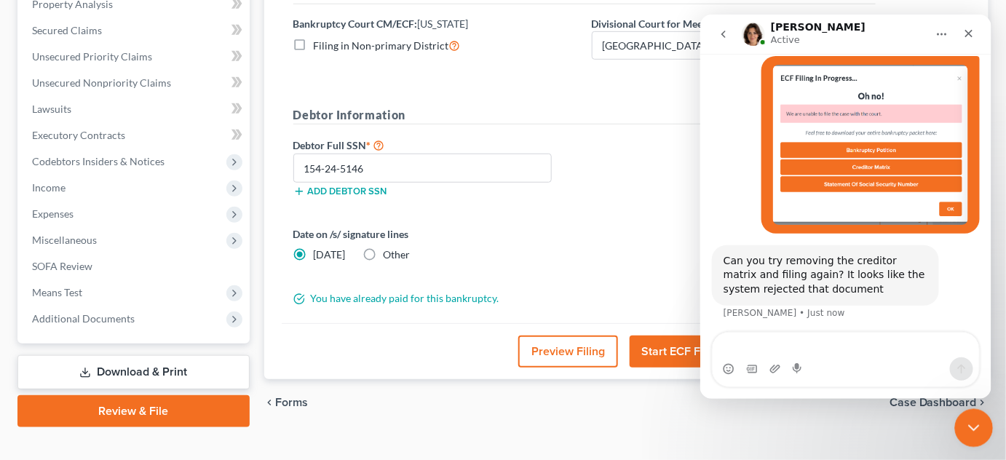
click at [968, 418] on icon "Close Intercom Messenger" at bounding box center [971, 425] width 17 height 17
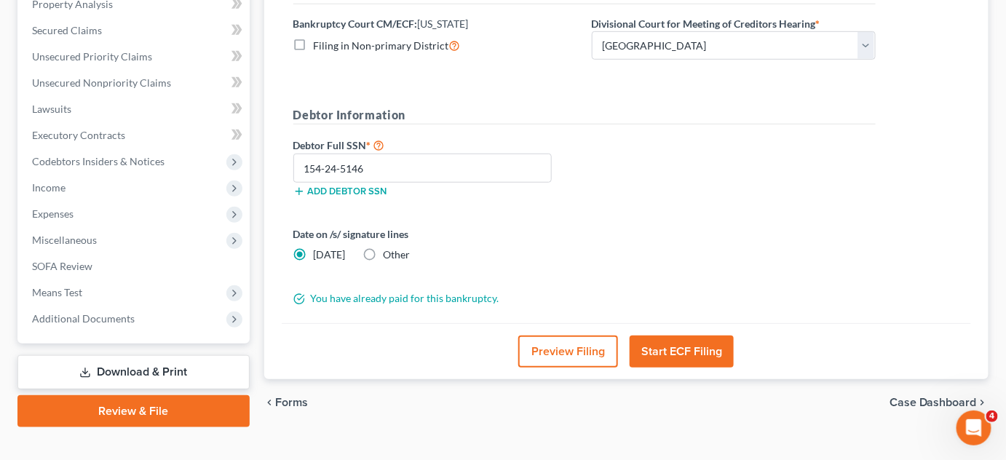
click at [798, 287] on form "District Information Bankruptcy Court CM/ECF: New Jersey Filing in Non-primary …" at bounding box center [584, 146] width 582 height 320
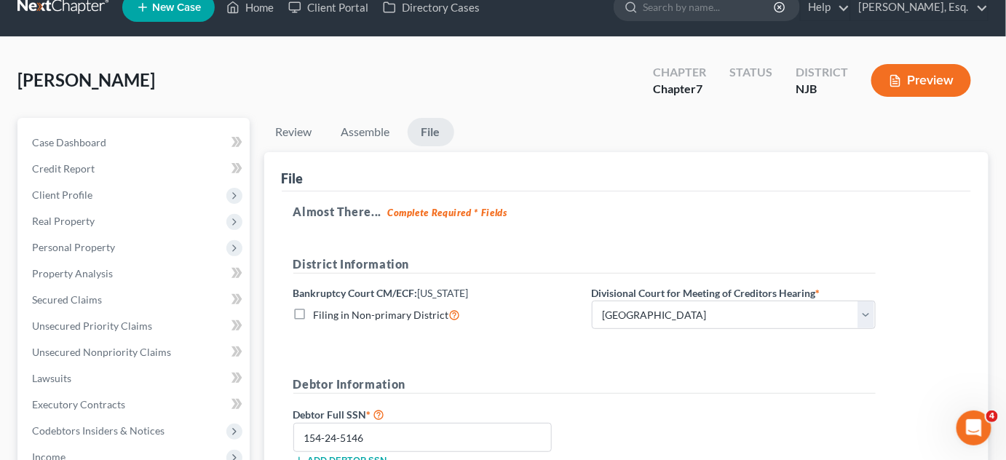
scroll to position [21, 0]
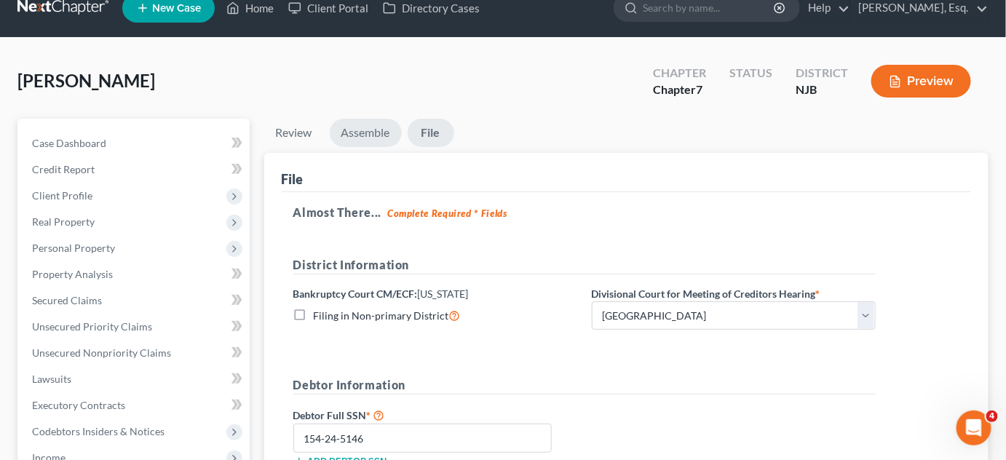
click at [367, 133] on link "Assemble" at bounding box center [366, 133] width 72 height 28
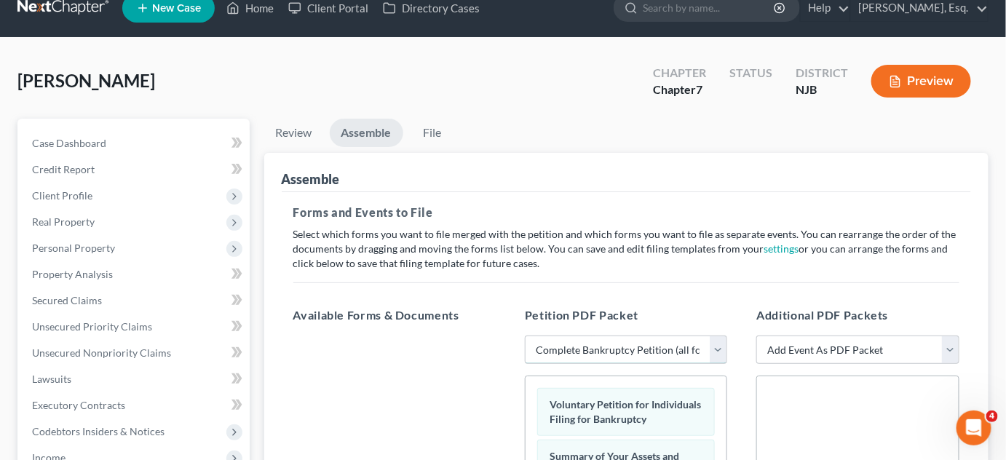
click at [709, 348] on select "Choose Default Petition PDF Packet Complete Bankruptcy Petition (all forms and …" at bounding box center [626, 350] width 202 height 29
click at [710, 348] on select "Choose Default Petition PDF Packet Complete Bankruptcy Petition (all forms and …" at bounding box center [626, 350] width 202 height 29
click at [525, 336] on select "Choose Default Petition PDF Packet Complete Bankruptcy Petition (all forms and …" at bounding box center [626, 350] width 202 height 29
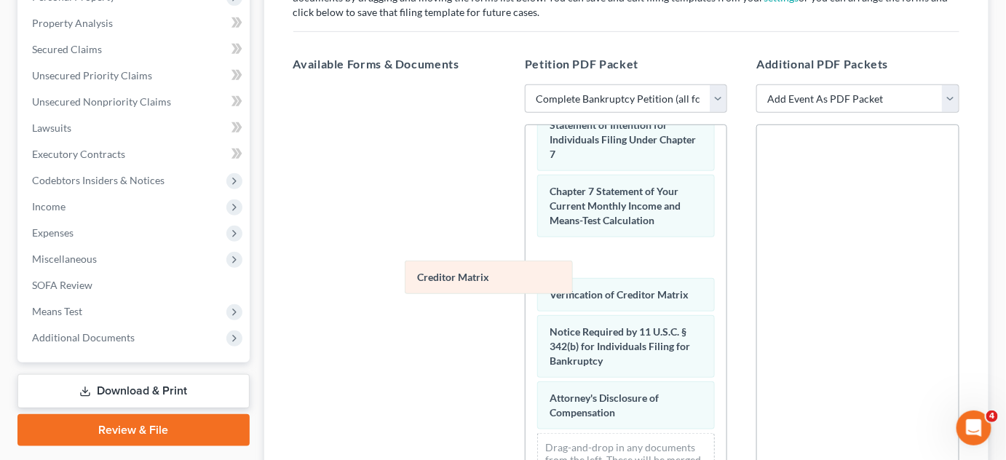
scroll to position [604, 0]
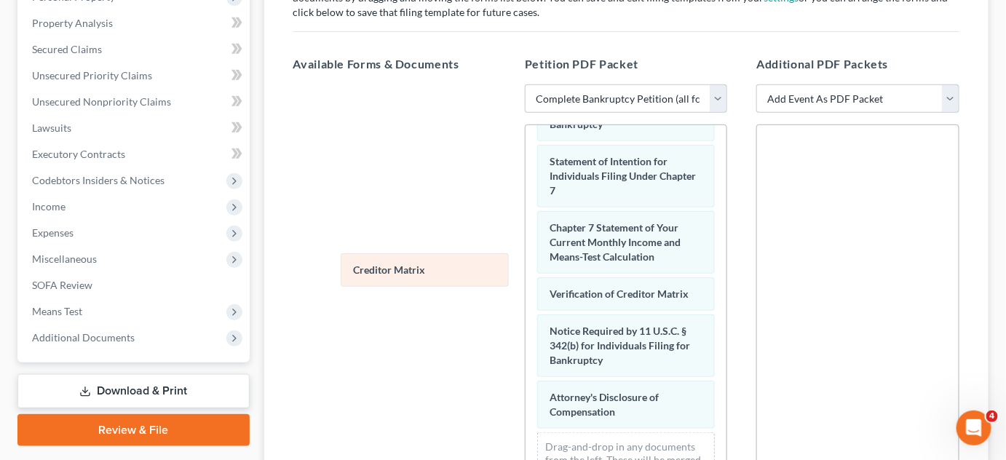
drag, startPoint x: 577, startPoint y: 255, endPoint x: 379, endPoint y: 267, distance: 197.7
click at [526, 267] on div "Creditor Matrix Voluntary Petition for Individuals Filing for Bankruptcy Summar…" at bounding box center [626, 41] width 201 height 968
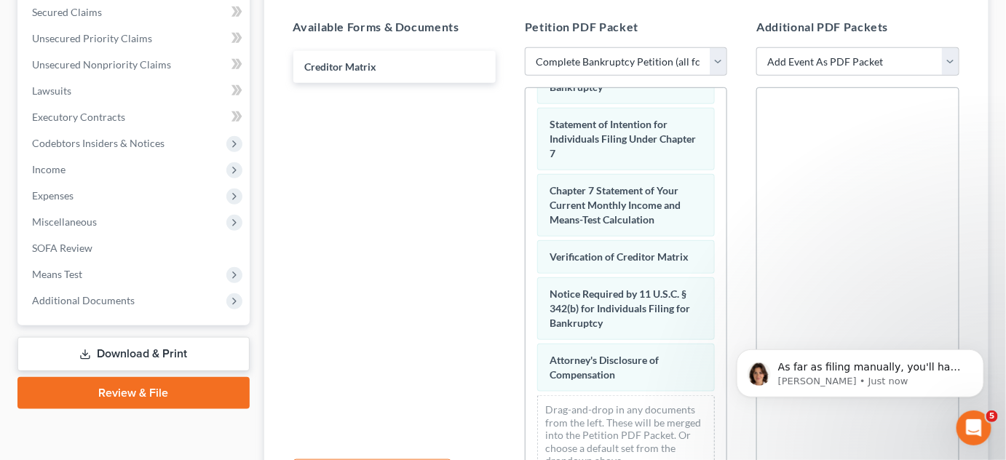
scroll to position [941, 0]
click at [866, 366] on p "As far as filing manually, you'll have to log in with your ECF credentials and …" at bounding box center [871, 367] width 188 height 15
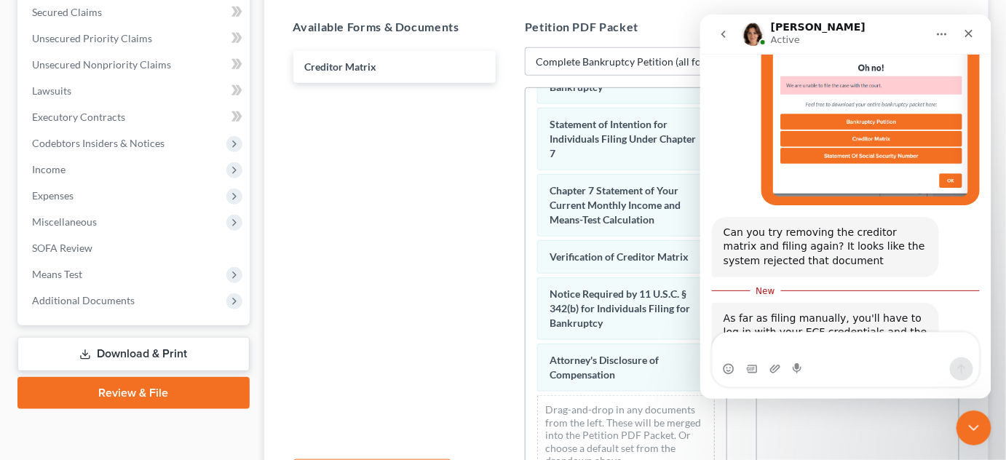
scroll to position [965, 0]
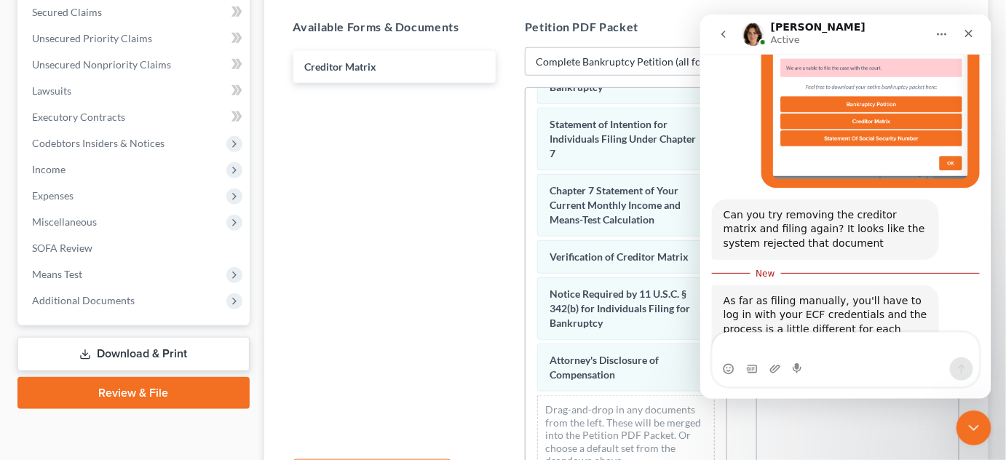
click at [856, 360] on div "Intercom messenger" at bounding box center [845, 368] width 266 height 23
click at [881, 317] on div "As far as filing manually, you'll have to log in with your ECF credentials and …" at bounding box center [845, 345] width 268 height 121
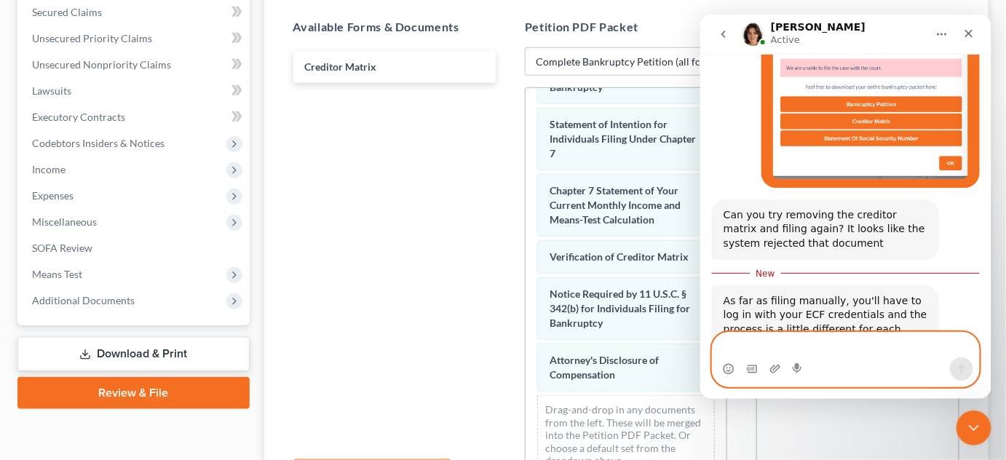
click at [861, 336] on textarea "Message…" at bounding box center [845, 344] width 266 height 25
type textarea "Ok. I'll try it without the Creditor Matrix"
click at [961, 367] on icon "Send a message…" at bounding box center [961, 368] width 8 height 9
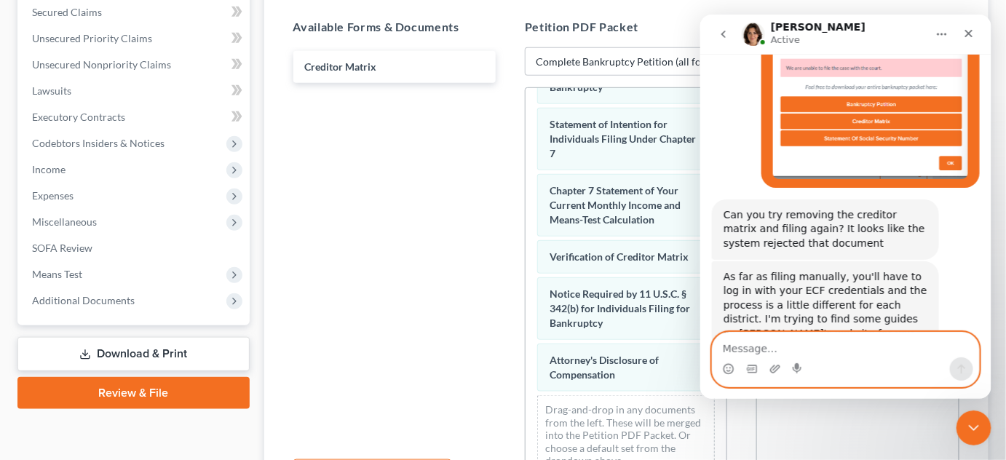
scroll to position [985, 0]
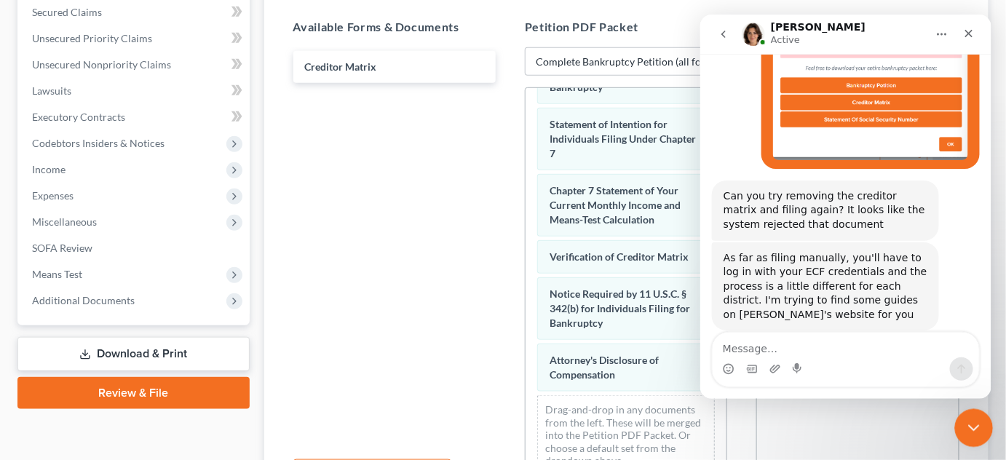
click at [968, 430] on icon "Close Intercom Messenger" at bounding box center [971, 425] width 17 height 17
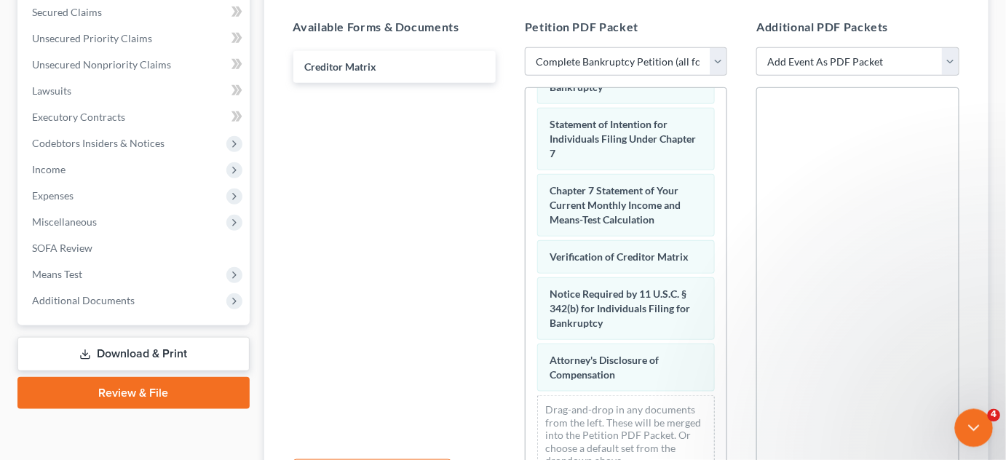
click at [968, 430] on icon "Close Intercom Messenger" at bounding box center [971, 425] width 17 height 17
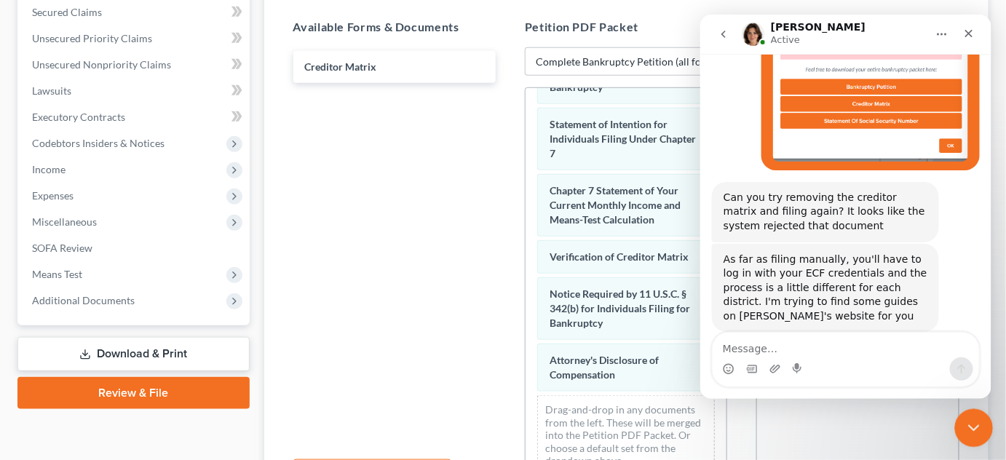
click at [970, 427] on icon "Close Intercom Messenger" at bounding box center [972, 426] width 10 height 6
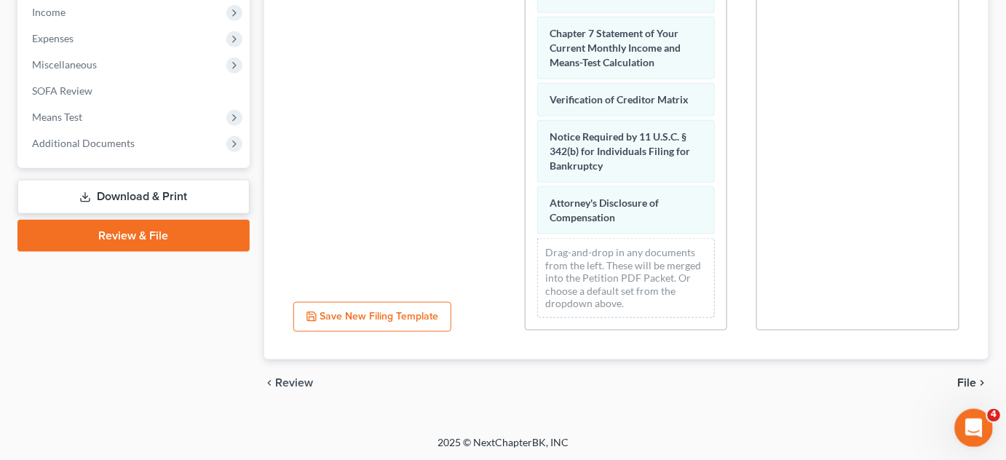
scroll to position [0, 0]
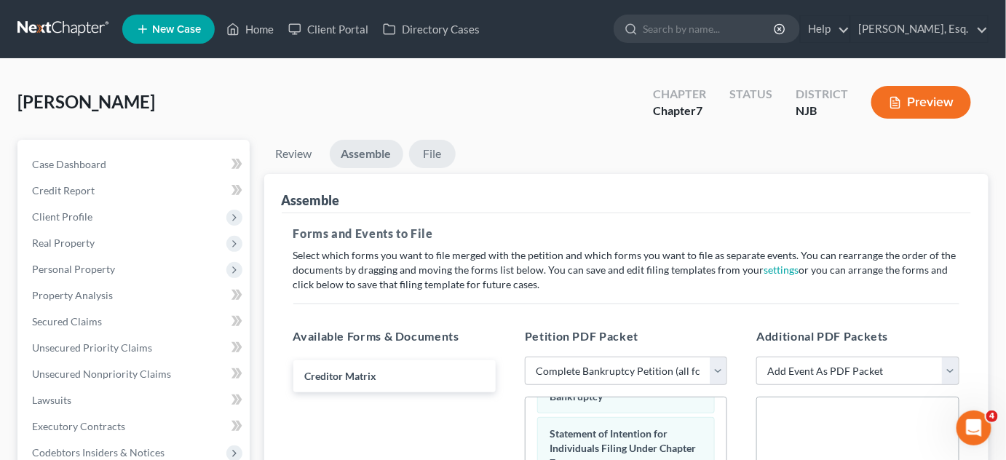
click at [441, 159] on link "File" at bounding box center [432, 154] width 47 height 28
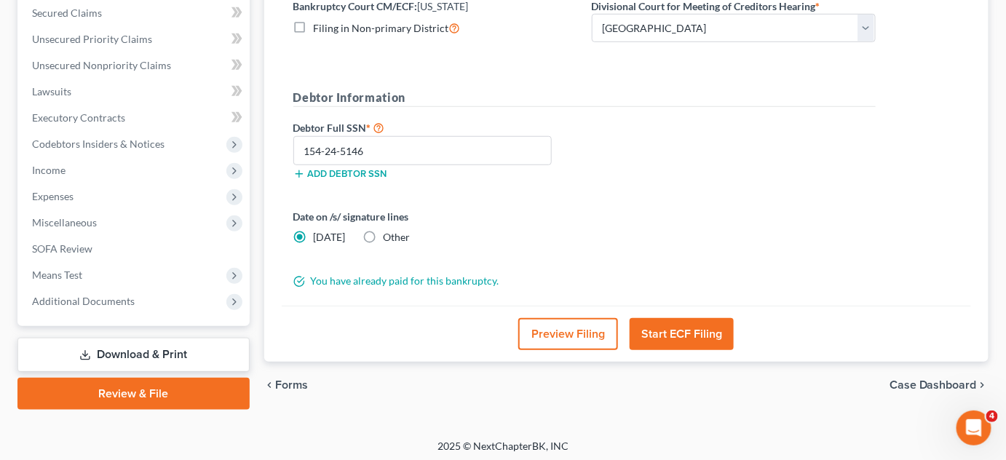
scroll to position [312, 0]
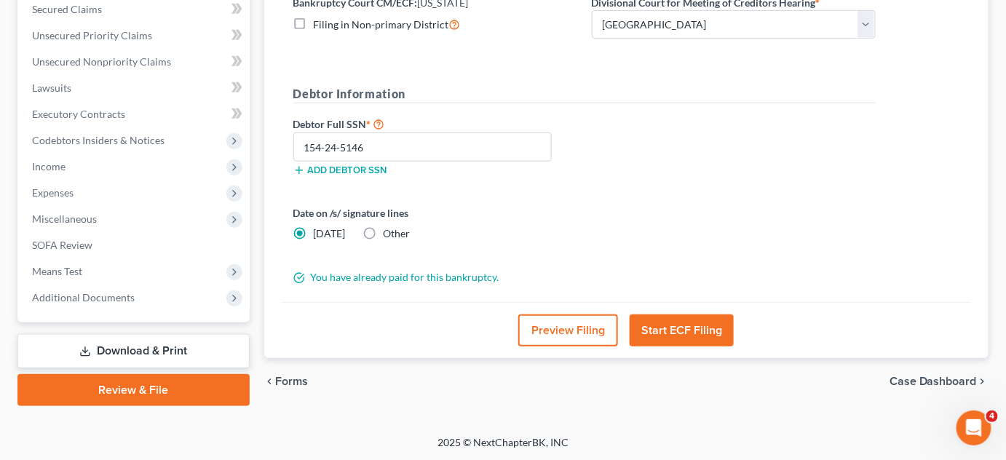
click at [675, 328] on button "Start ECF Filing" at bounding box center [682, 330] width 104 height 32
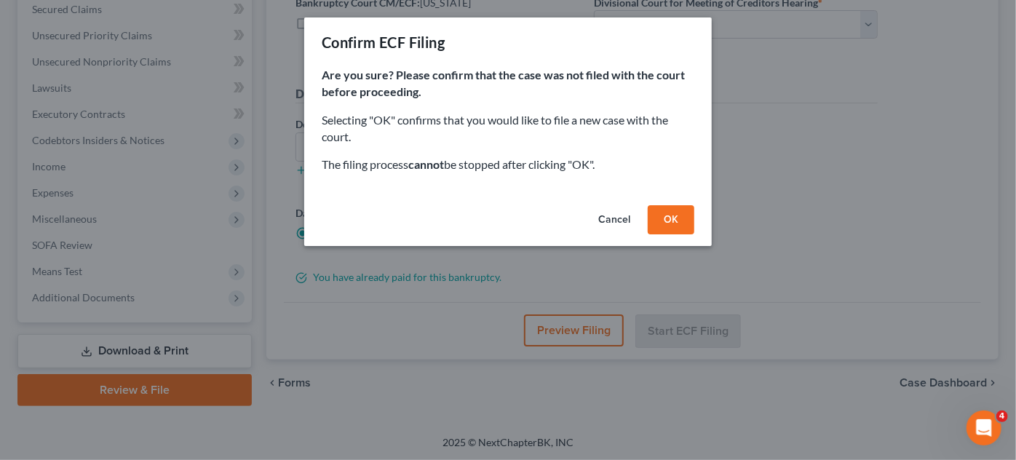
click at [668, 223] on button "OK" at bounding box center [671, 219] width 47 height 29
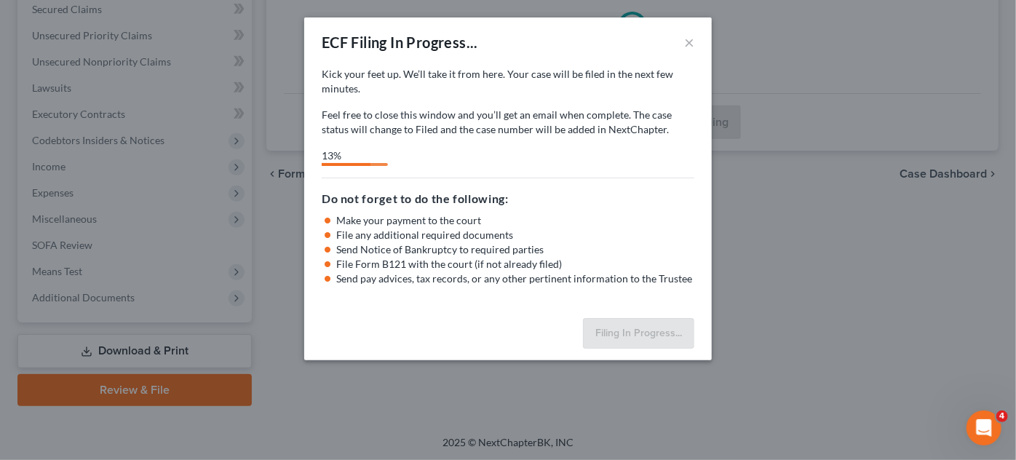
select select "2"
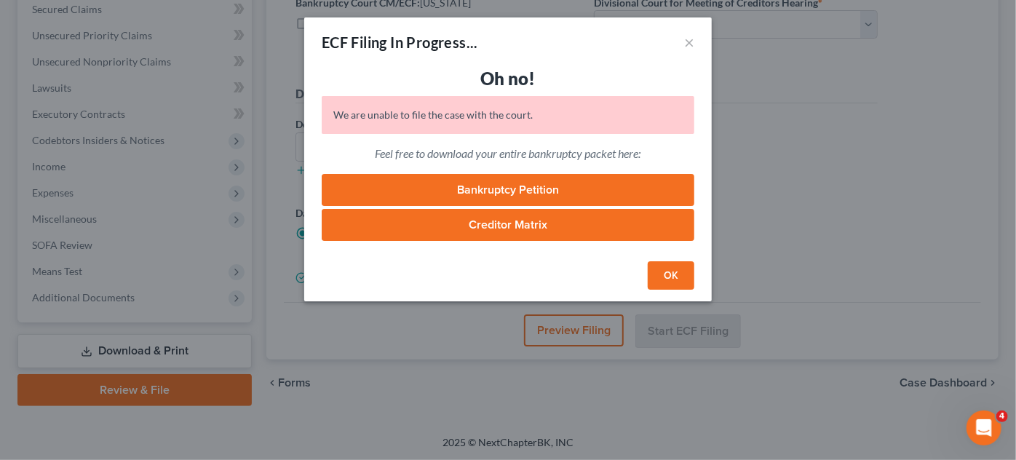
click at [594, 229] on link "Creditor Matrix" at bounding box center [508, 225] width 373 height 32
click at [695, 38] on div "ECF Filing In Progress... ×" at bounding box center [508, 42] width 408 height 50
click at [688, 39] on button "×" at bounding box center [689, 41] width 10 height 17
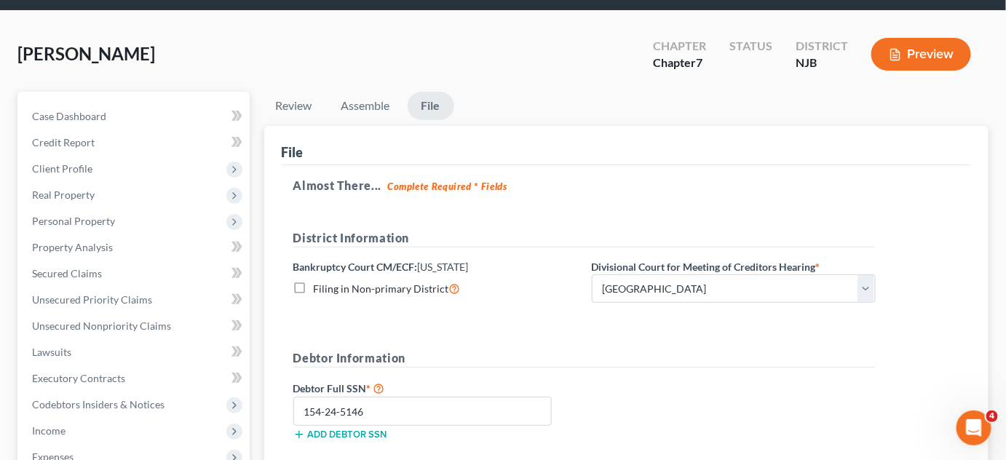
scroll to position [0, 0]
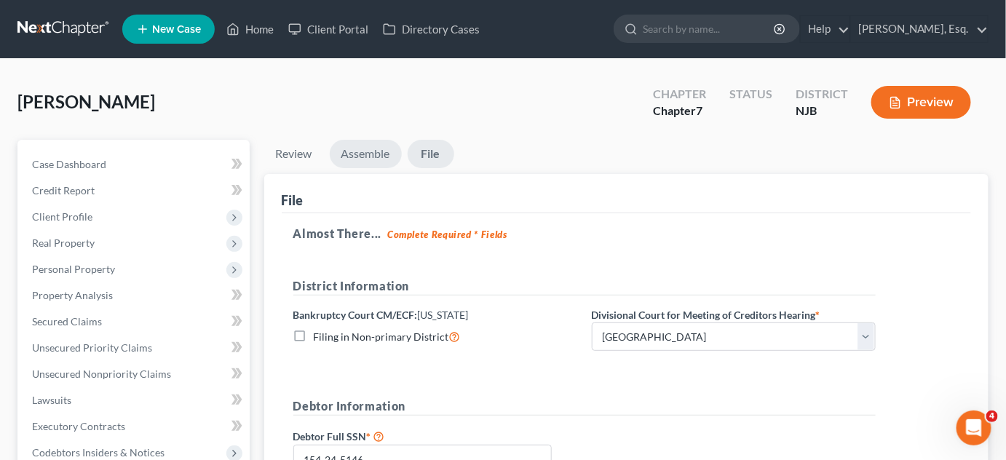
click at [361, 149] on link "Assemble" at bounding box center [366, 154] width 72 height 28
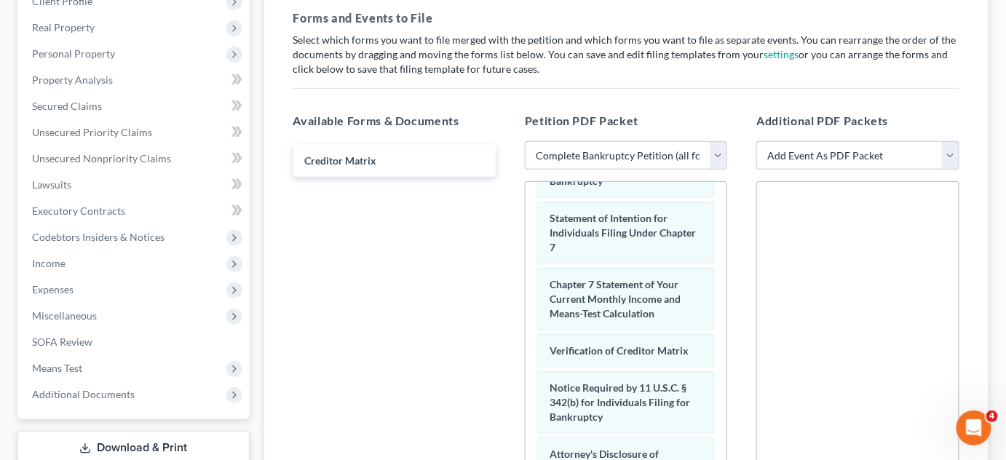
scroll to position [238, 0]
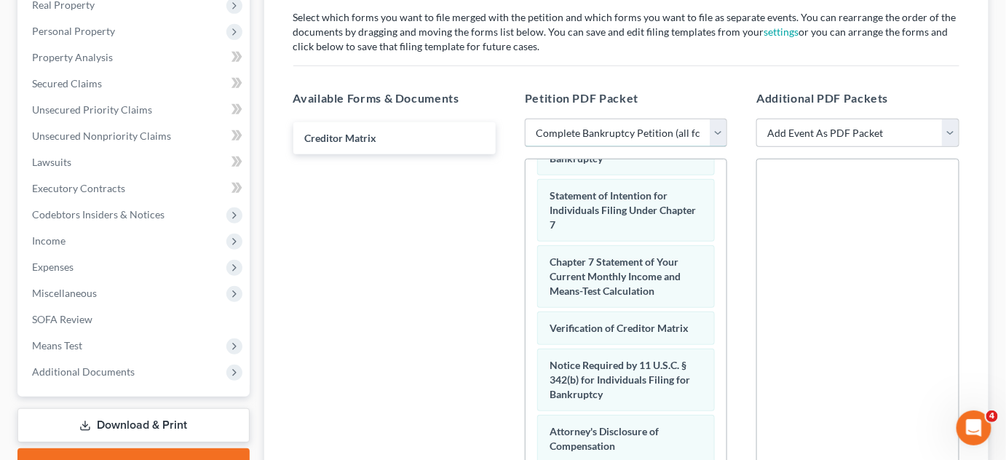
click at [716, 130] on select "Choose Default Petition PDF Packet Complete Bankruptcy Petition (all forms and …" at bounding box center [626, 133] width 202 height 29
select select "1"
click at [525, 119] on select "Choose Default Petition PDF Packet Complete Bankruptcy Petition (all forms and …" at bounding box center [626, 133] width 202 height 29
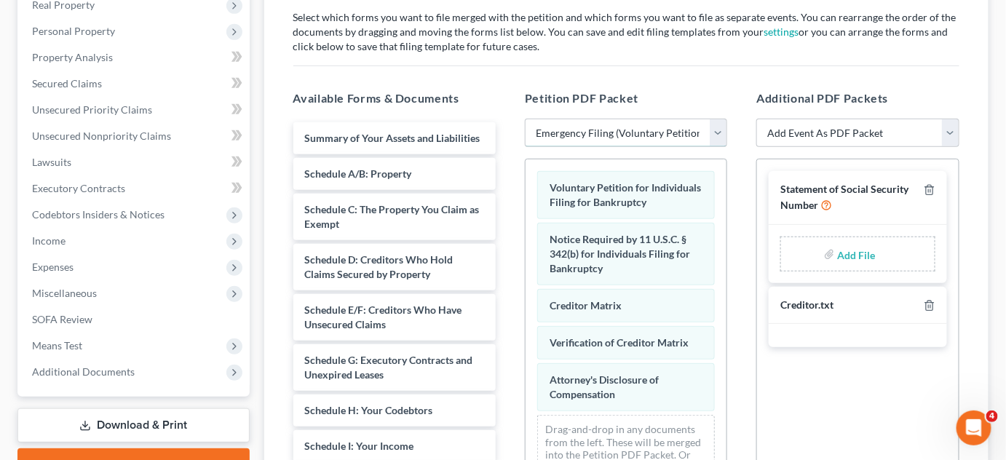
scroll to position [0, 0]
click at [932, 186] on icon "button" at bounding box center [930, 190] width 12 height 12
click at [933, 188] on icon "button" at bounding box center [929, 190] width 7 height 9
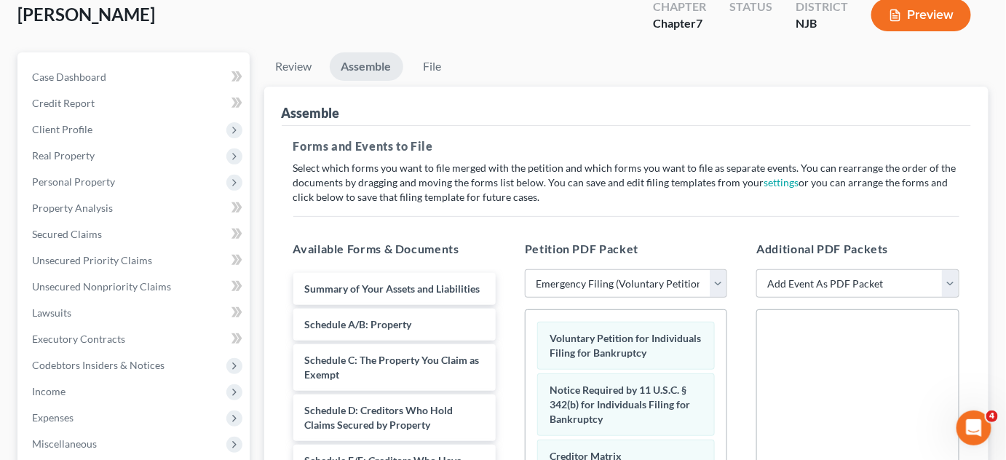
scroll to position [81, 0]
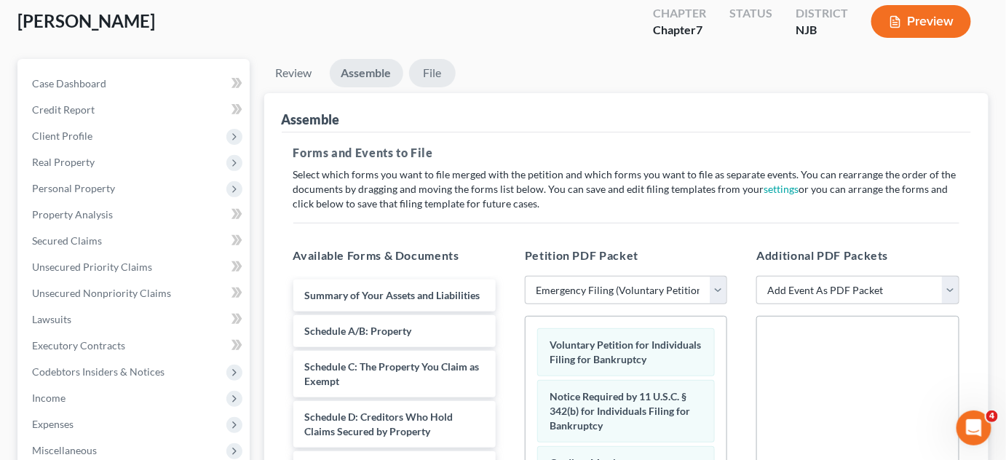
click at [419, 60] on link "File" at bounding box center [432, 73] width 47 height 28
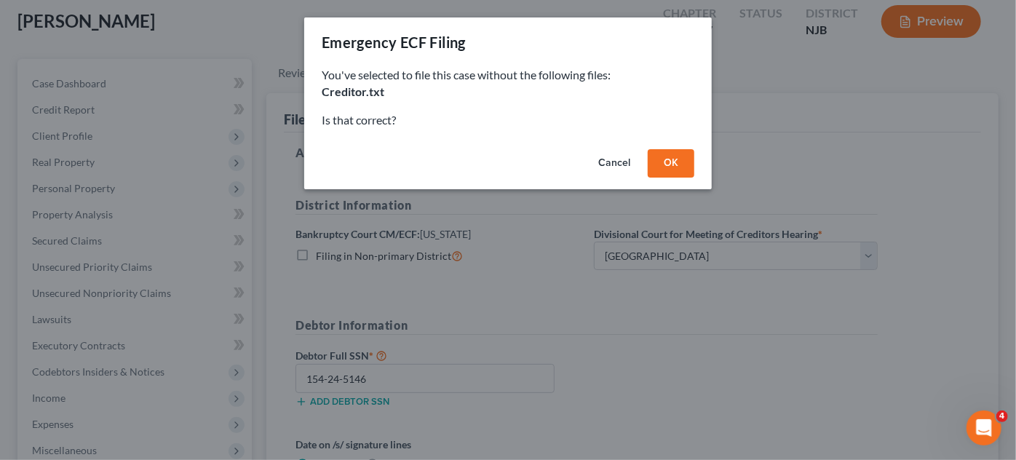
click at [665, 163] on button "OK" at bounding box center [671, 163] width 47 height 29
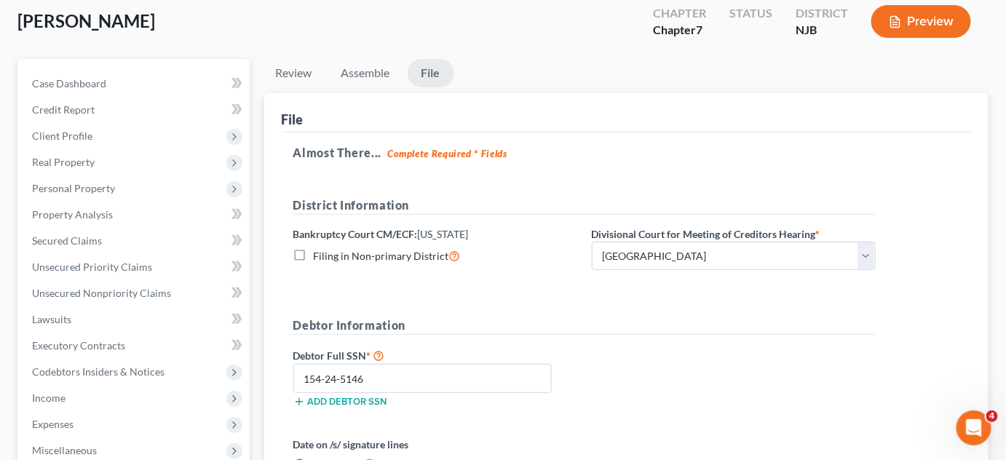
click at [665, 163] on div "Almost There... Complete Required * Fields District Information Bankruptcy Cour…" at bounding box center [627, 333] width 690 height 402
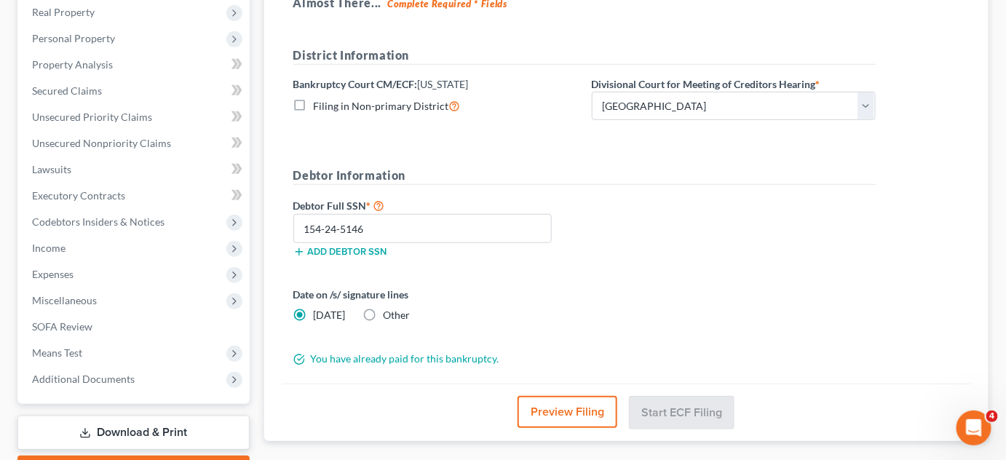
scroll to position [251, 0]
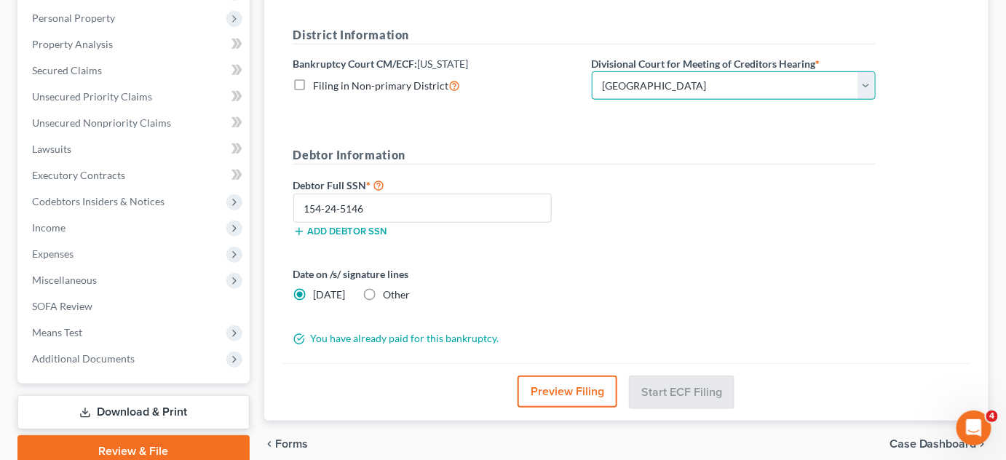
click at [695, 85] on select "Choose Division Camden Camden/Trenton Newark Trenton" at bounding box center [734, 85] width 284 height 29
click at [592, 71] on select "Choose Division Camden Camden/Trenton Newark Trenton" at bounding box center [734, 85] width 284 height 29
click at [697, 76] on select "Choose Division Camden Camden/Trenton Newark Trenton" at bounding box center [734, 85] width 284 height 29
select select "2"
click at [592, 71] on select "Choose Division Camden Camden/Trenton Newark Trenton" at bounding box center [734, 85] width 284 height 29
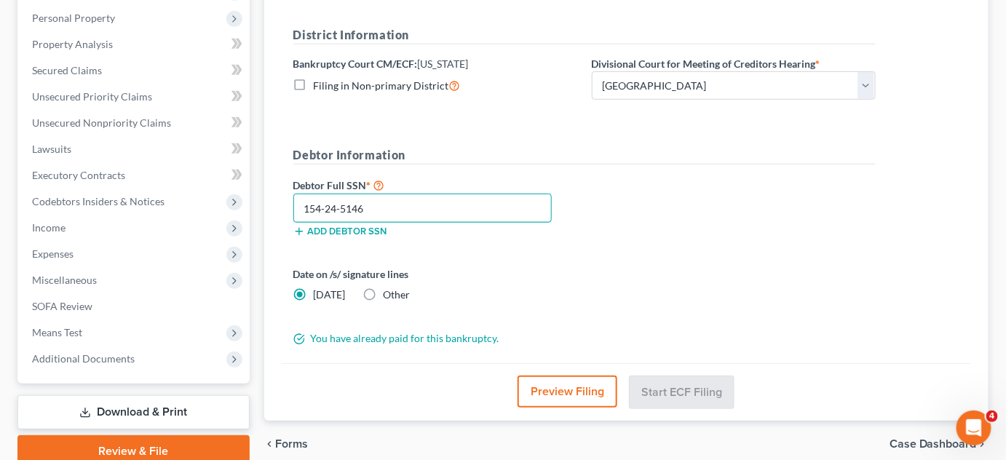
click at [513, 201] on input "154-24-5146" at bounding box center [422, 208] width 259 height 29
click at [454, 387] on div "Preview Filing Start ECF Filing" at bounding box center [627, 392] width 690 height 58
